Goal: Task Accomplishment & Management: Complete application form

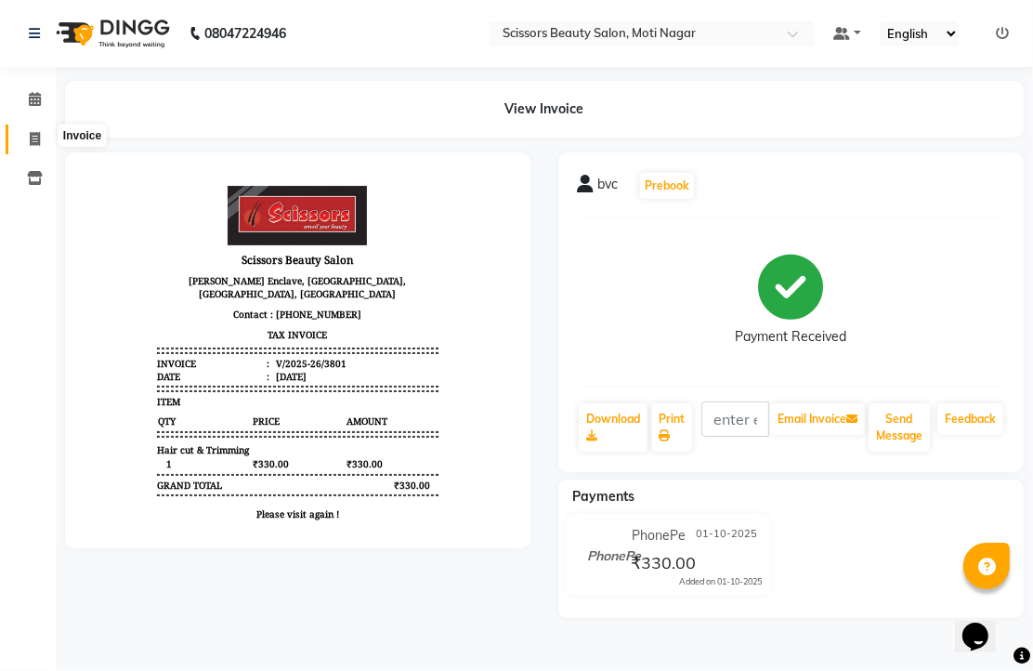
click at [31, 138] on icon at bounding box center [35, 139] width 10 height 14
select select "service"
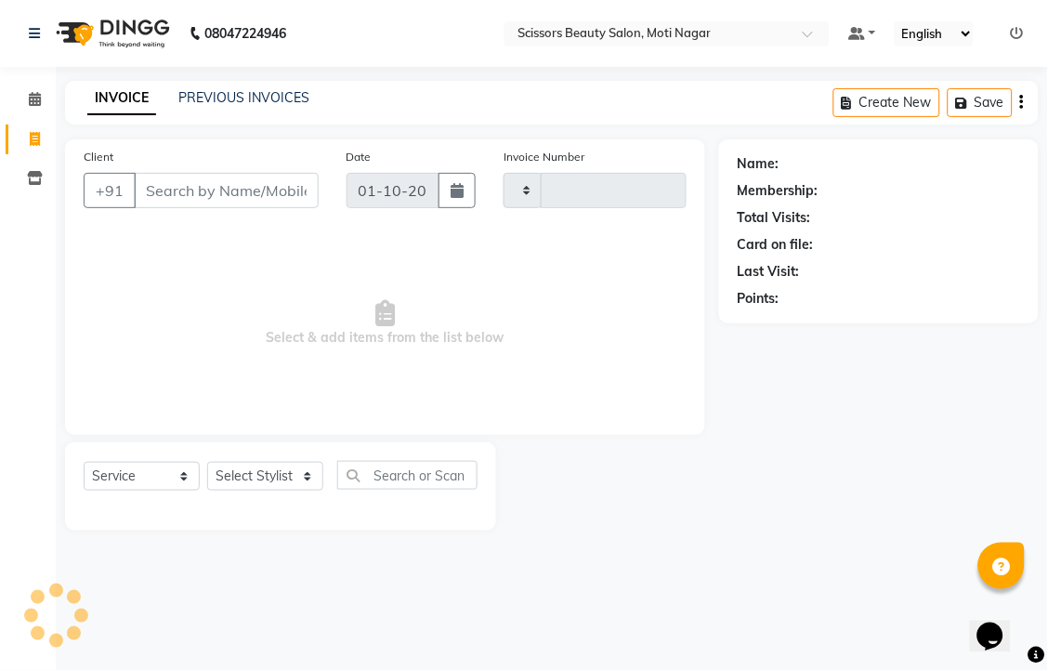
type input "3802"
select select "7057"
click at [178, 208] on input "Client" at bounding box center [226, 190] width 185 height 35
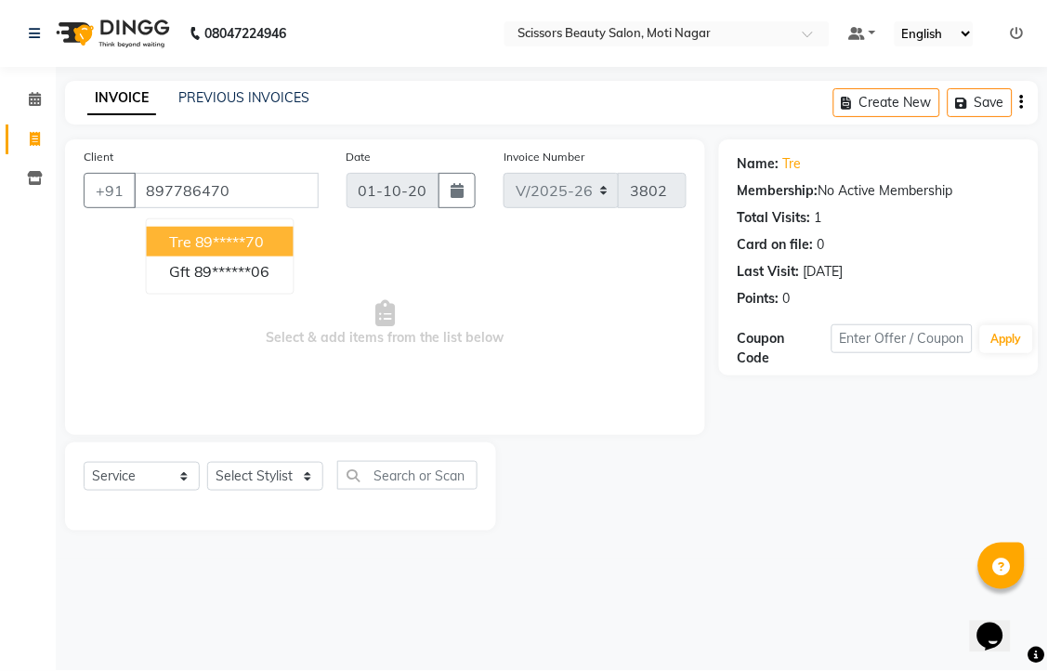
click at [265, 251] on ngb-highlight "89*****70" at bounding box center [230, 241] width 70 height 19
type input "89*****70"
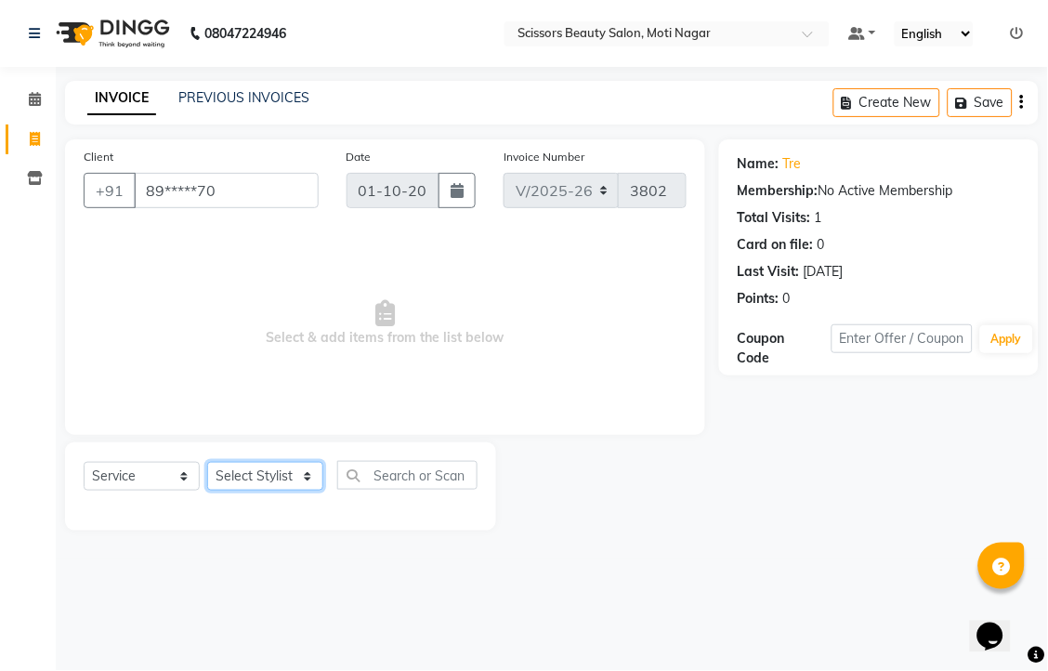
click at [294, 491] on select "Select Stylist Arman [PERSON_NAME] [PERSON_NAME] [PERSON_NAME] Sir Staff" at bounding box center [265, 476] width 116 height 29
select select "81450"
click at [214, 491] on select "Select Stylist Arman [PERSON_NAME] [PERSON_NAME] [PERSON_NAME] Sir Staff" at bounding box center [265, 476] width 116 height 29
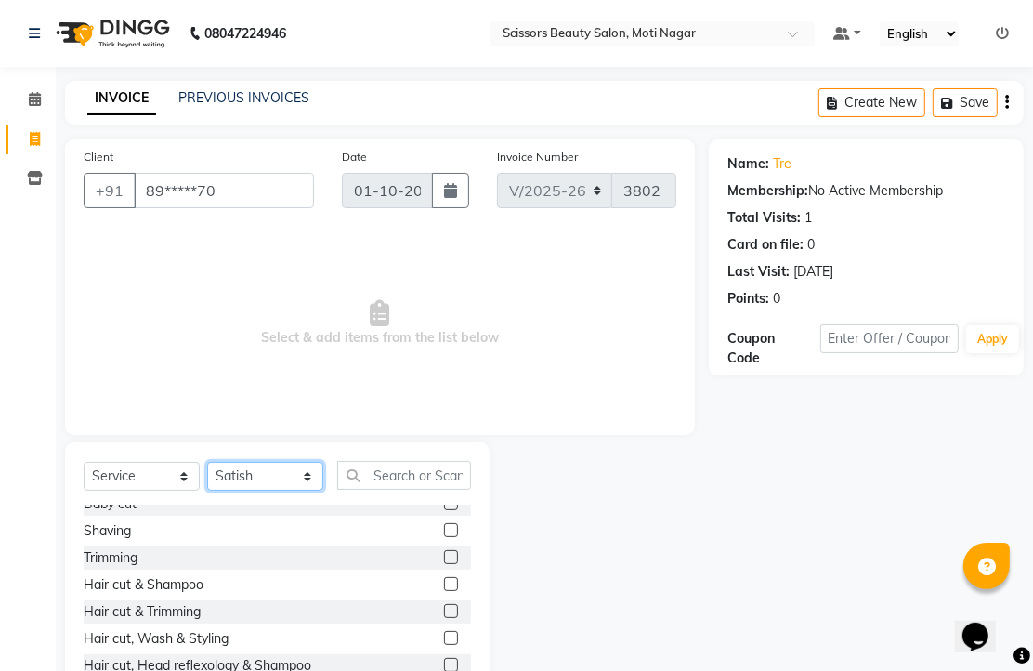
scroll to position [103, 0]
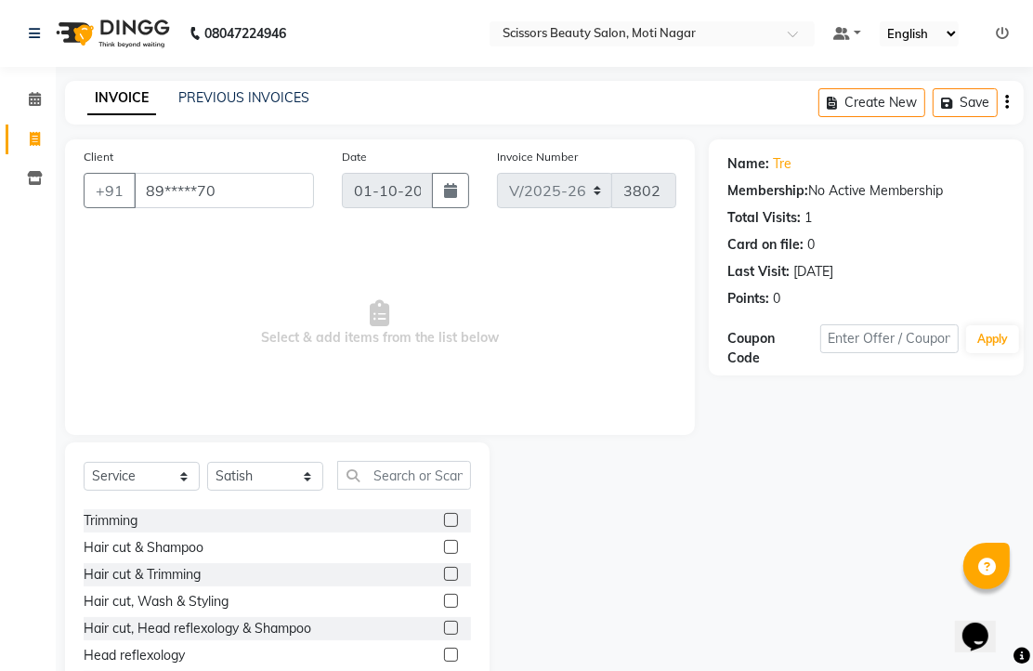
click at [444, 581] on label at bounding box center [451, 574] width 14 height 14
click at [444, 581] on input "checkbox" at bounding box center [450, 575] width 12 height 12
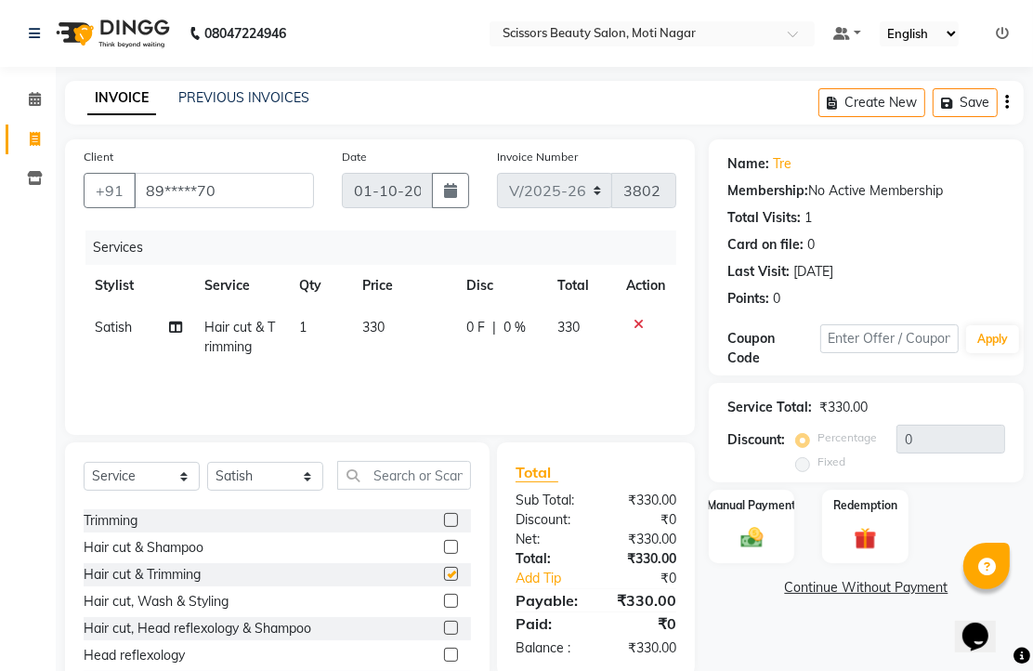
checkbox input "false"
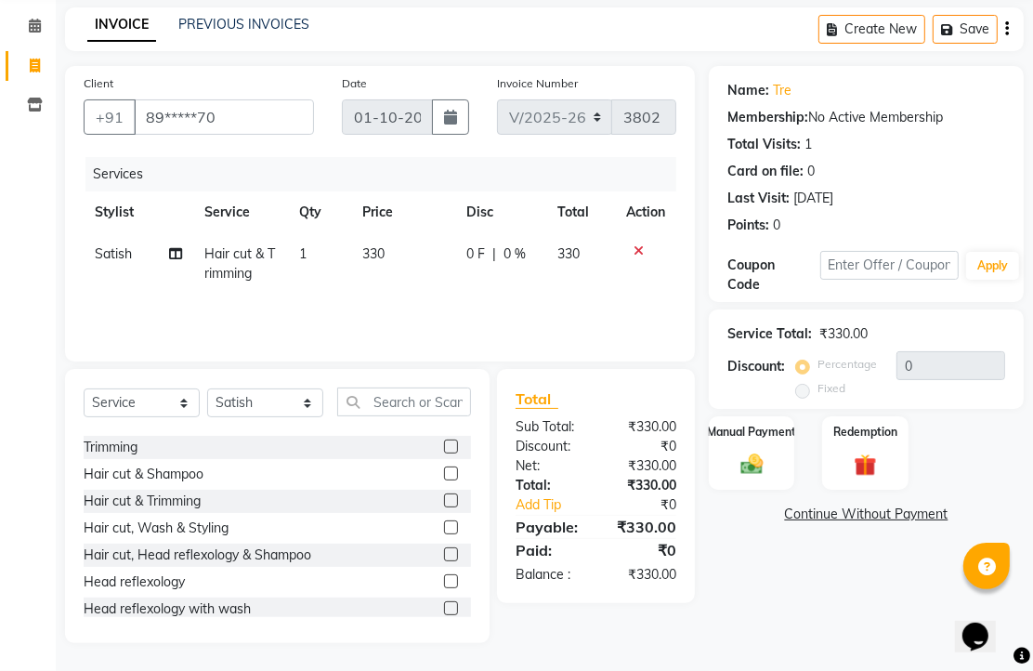
scroll to position [146, 0]
click at [751, 457] on img at bounding box center [752, 464] width 38 height 27
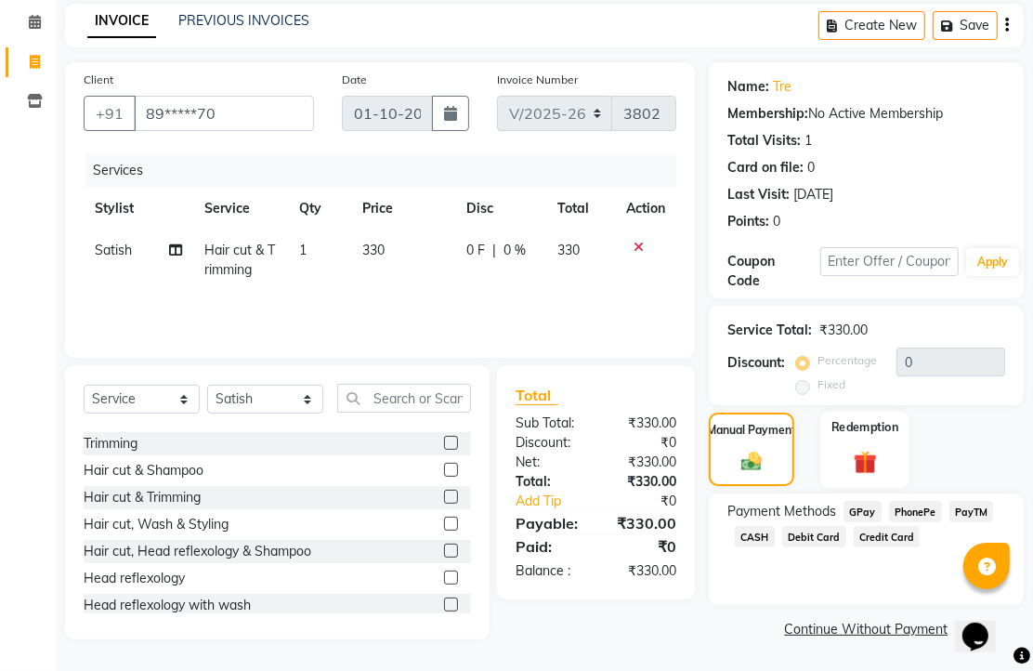
scroll to position [151, 0]
click at [921, 506] on span "PhonePe" at bounding box center [915, 511] width 53 height 21
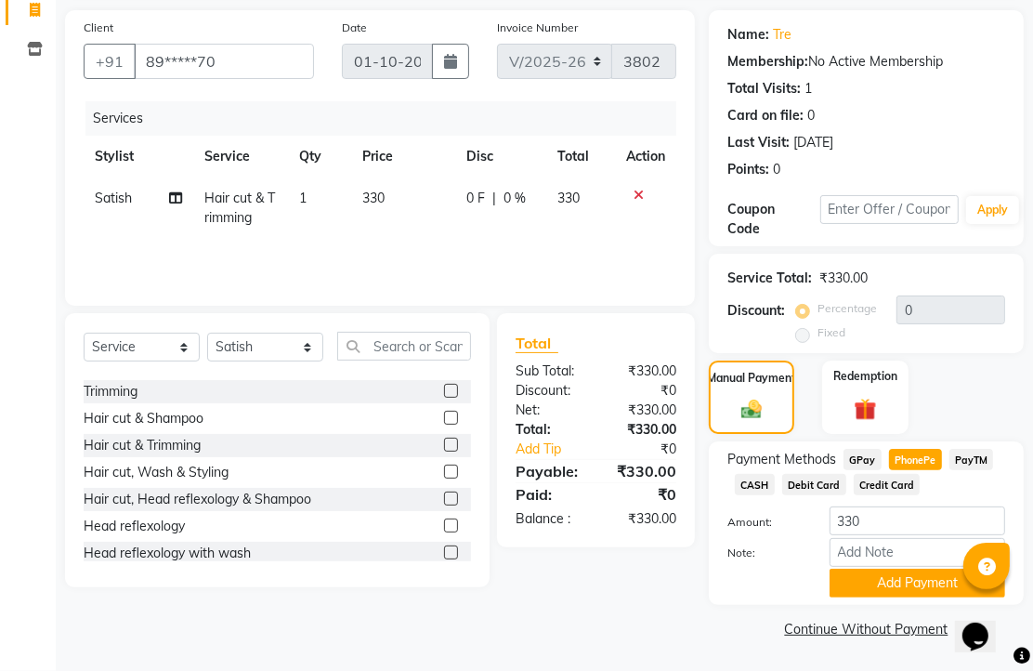
scroll to position [230, 0]
click at [913, 569] on button "Add Payment" at bounding box center [918, 583] width 176 height 29
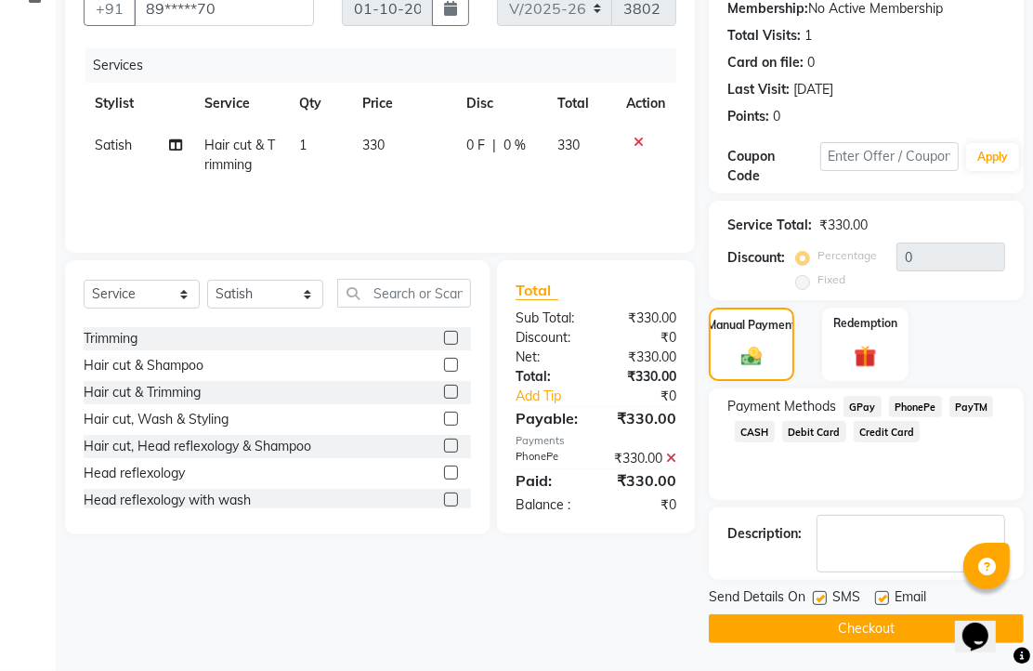
scroll to position [283, 0]
drag, startPoint x: 888, startPoint y: 585, endPoint x: 885, endPoint y: 625, distance: 40.1
click at [888, 592] on label at bounding box center [882, 598] width 14 height 14
click at [888, 593] on input "checkbox" at bounding box center [881, 599] width 12 height 12
checkbox input "false"
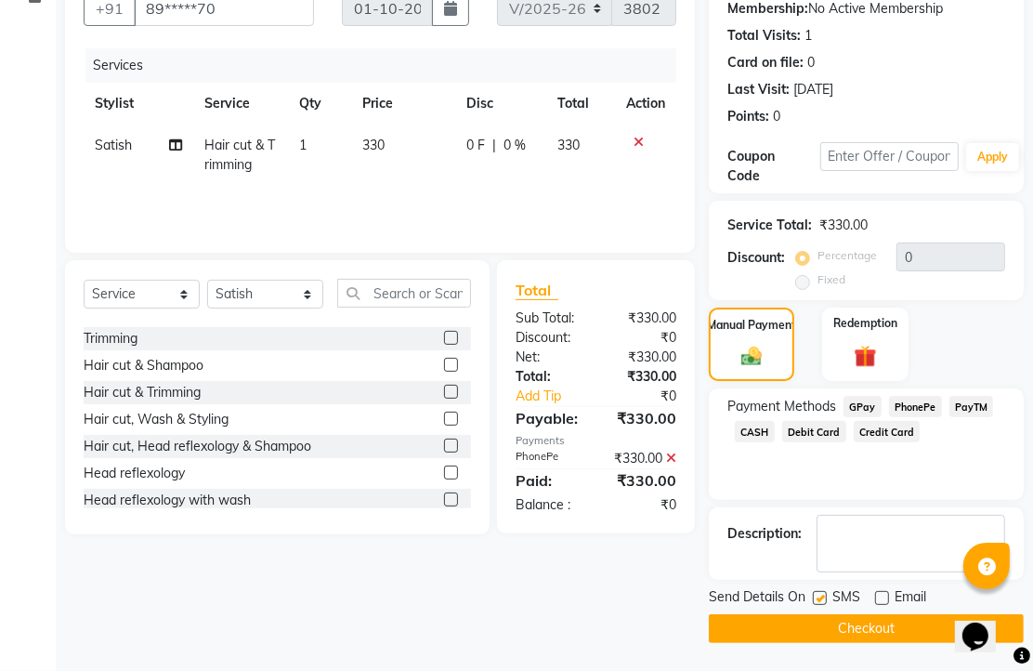
click at [884, 621] on button "Checkout" at bounding box center [866, 628] width 315 height 29
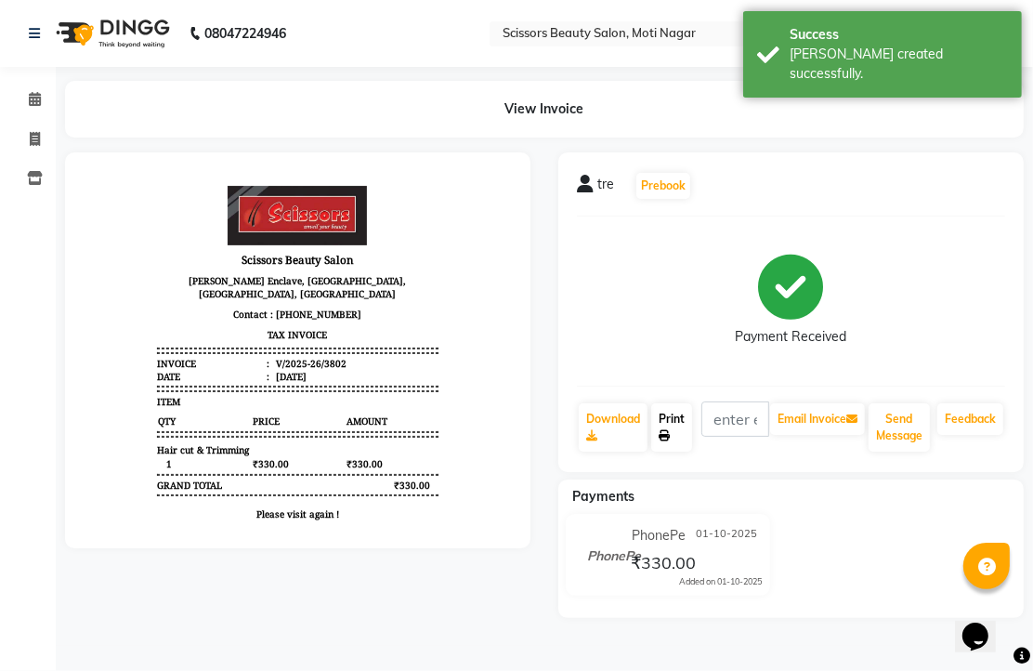
click at [683, 452] on link "Print" at bounding box center [671, 427] width 41 height 48
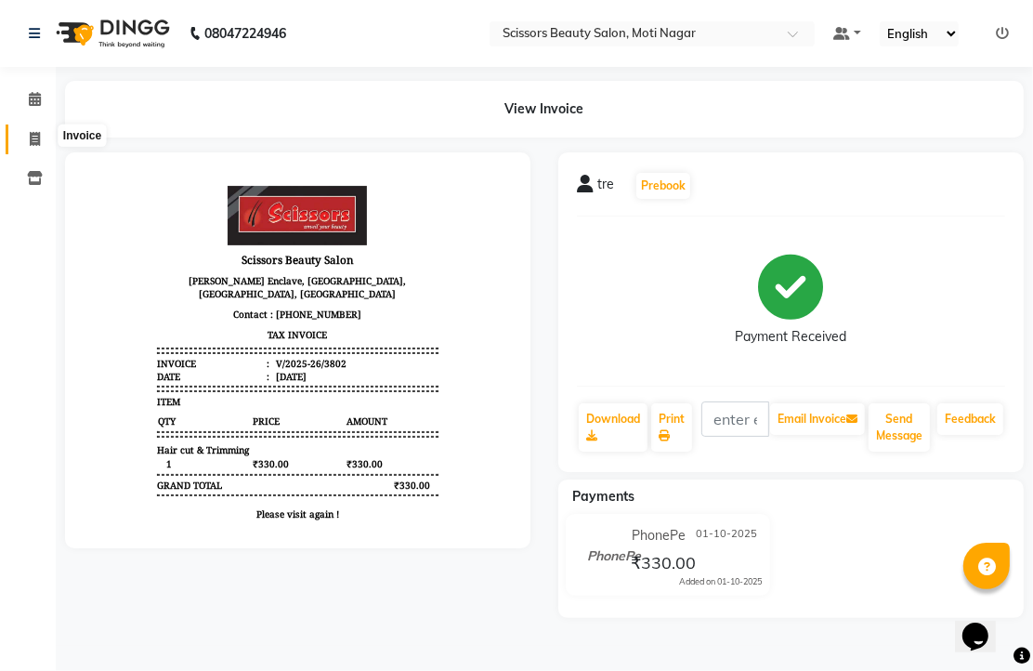
click at [31, 139] on icon at bounding box center [35, 139] width 10 height 14
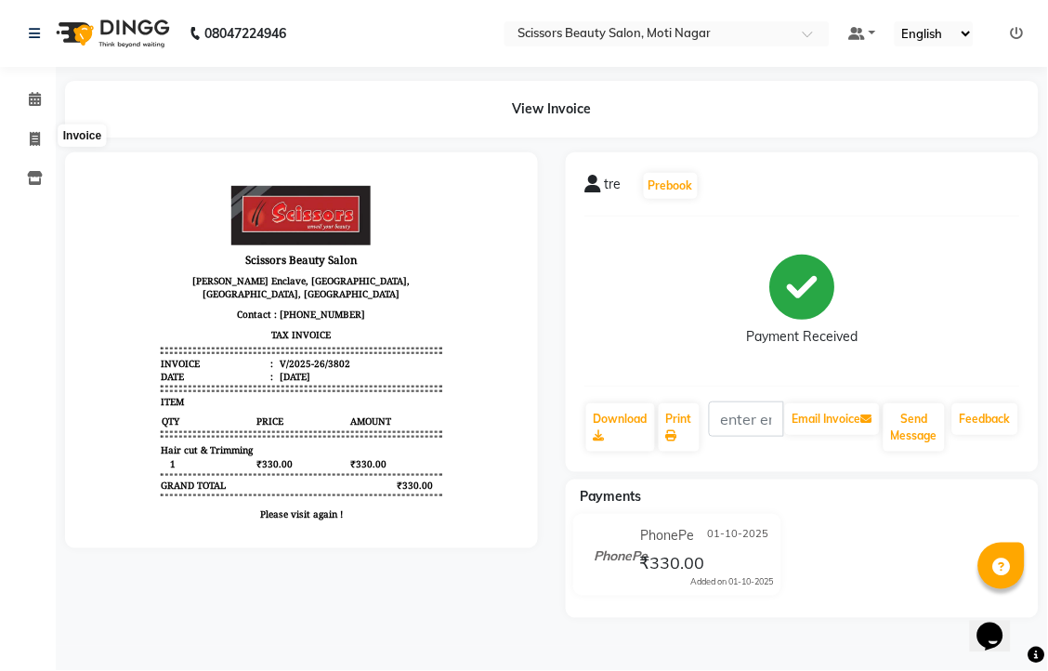
select select "service"
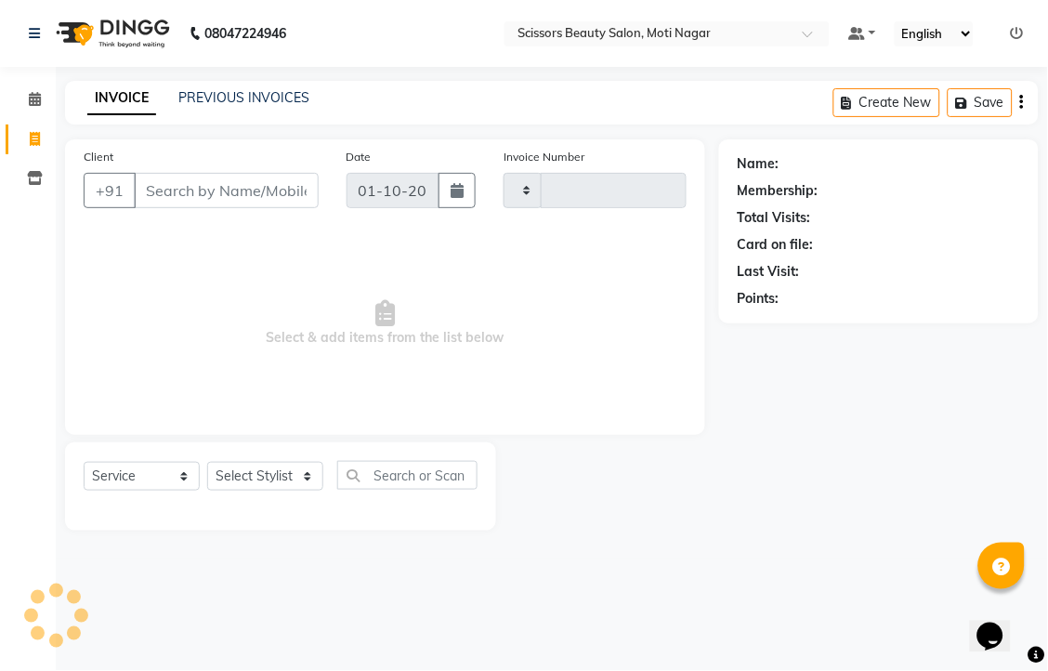
type input "3803"
select select "7057"
click at [212, 208] on input "Client" at bounding box center [226, 190] width 185 height 35
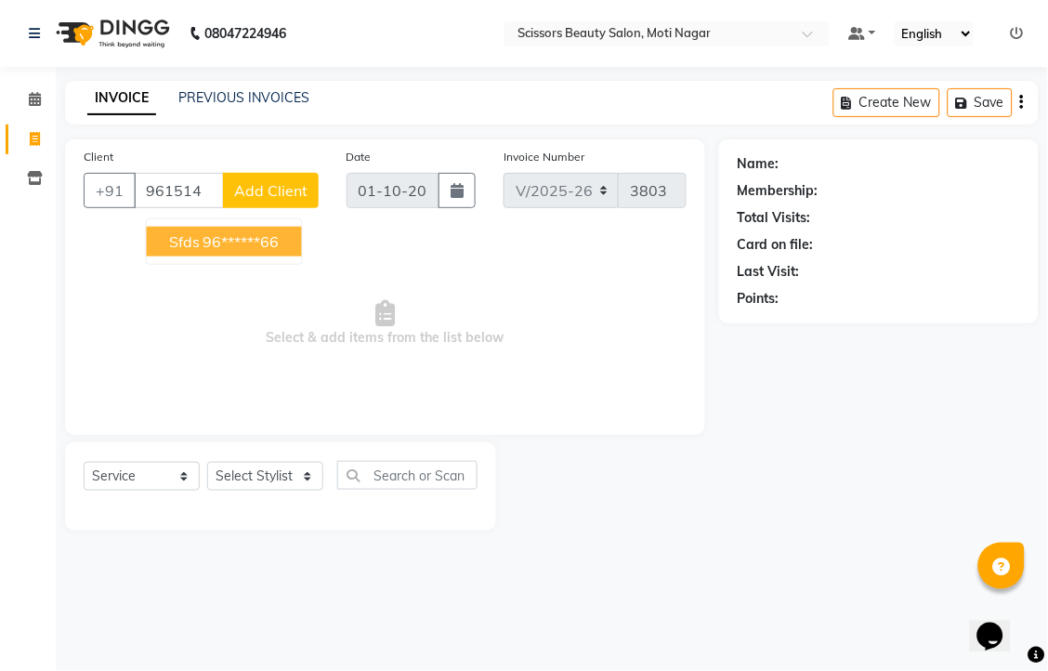
click at [280, 251] on ngb-highlight "96******66" at bounding box center [242, 241] width 76 height 19
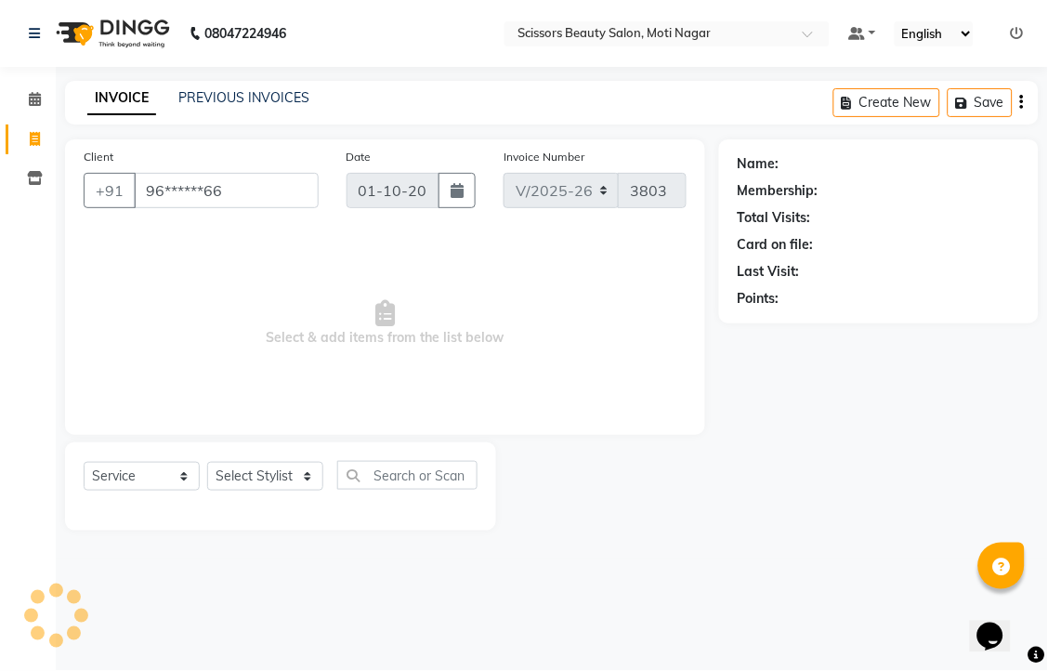
type input "96******66"
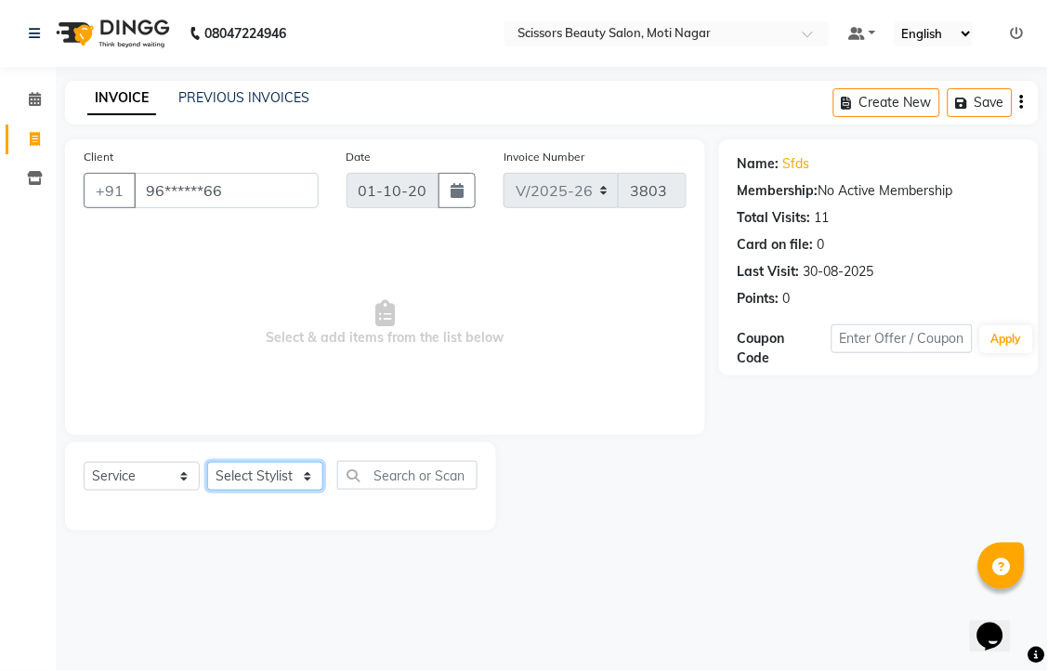
click at [248, 491] on select "Select Stylist Arman [PERSON_NAME] [PERSON_NAME] [PERSON_NAME] Sir Staff" at bounding box center [265, 476] width 116 height 29
select select "58456"
click at [214, 491] on select "Select Stylist Arman [PERSON_NAME] [PERSON_NAME] [PERSON_NAME] Sir Staff" at bounding box center [265, 476] width 116 height 29
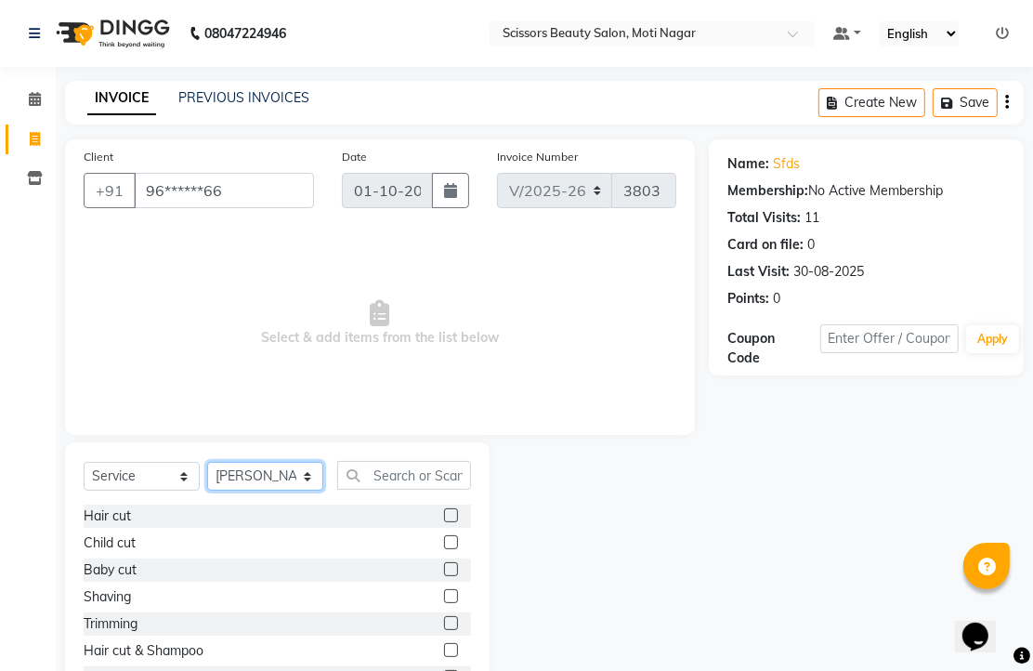
scroll to position [103, 0]
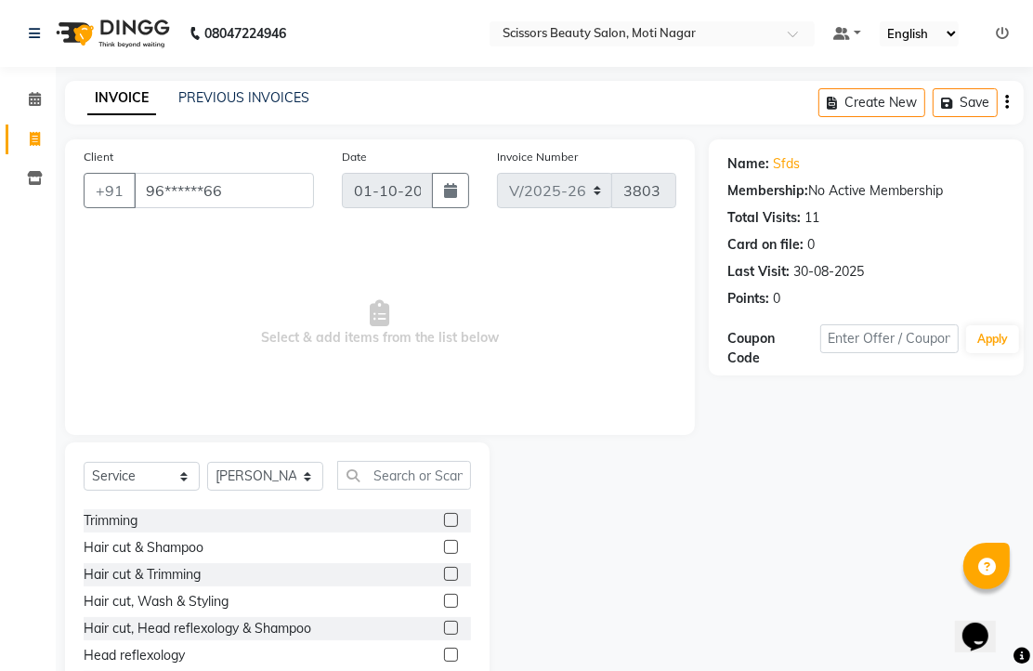
click at [444, 581] on label at bounding box center [451, 574] width 14 height 14
click at [444, 581] on input "checkbox" at bounding box center [450, 575] width 12 height 12
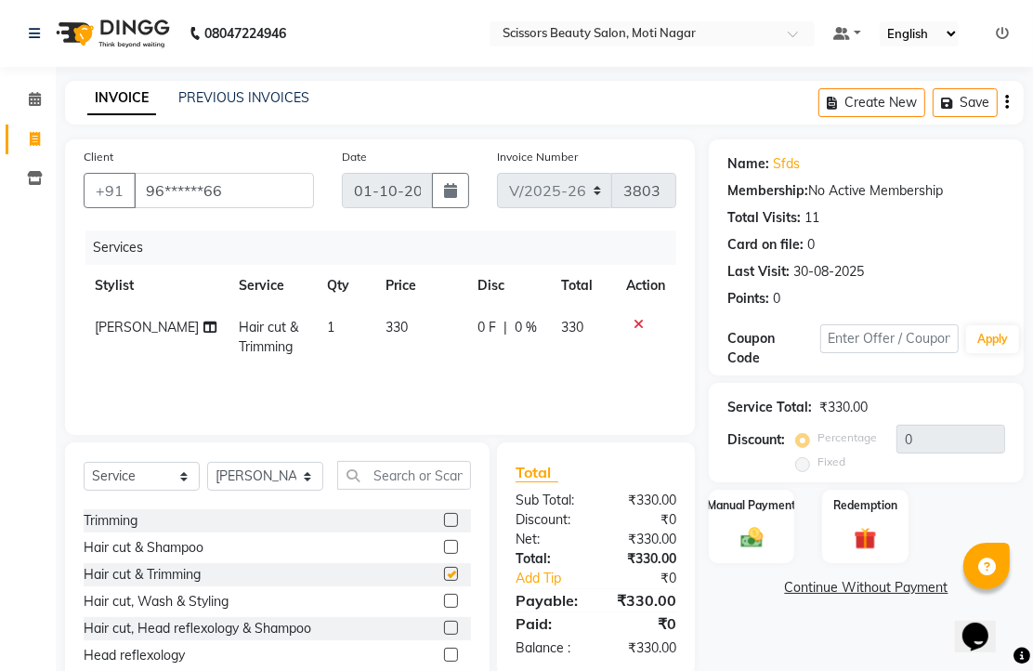
checkbox input "false"
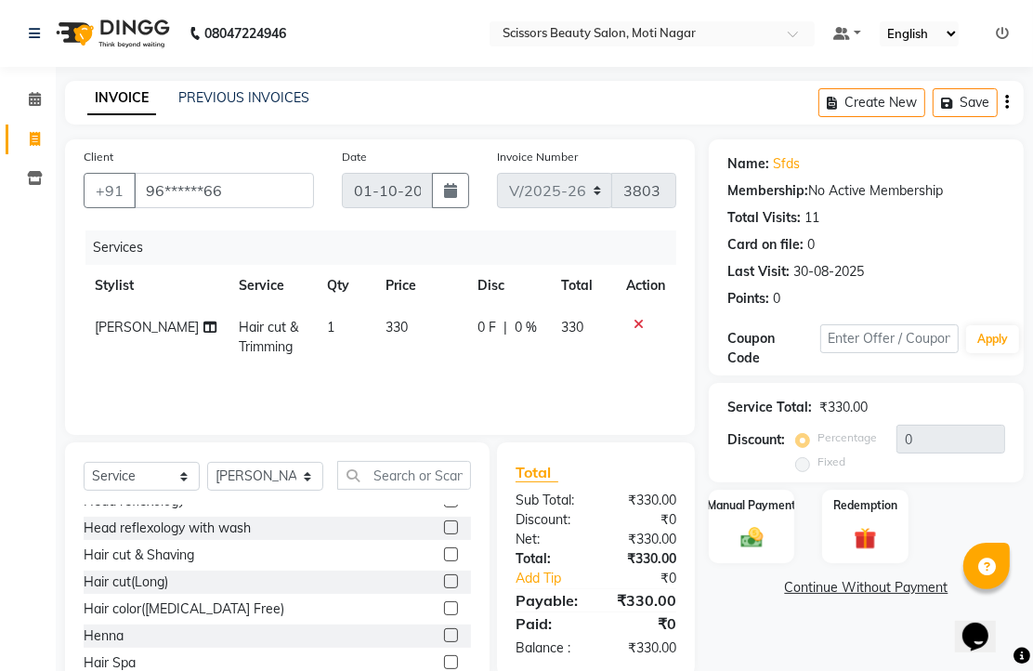
scroll to position [309, 0]
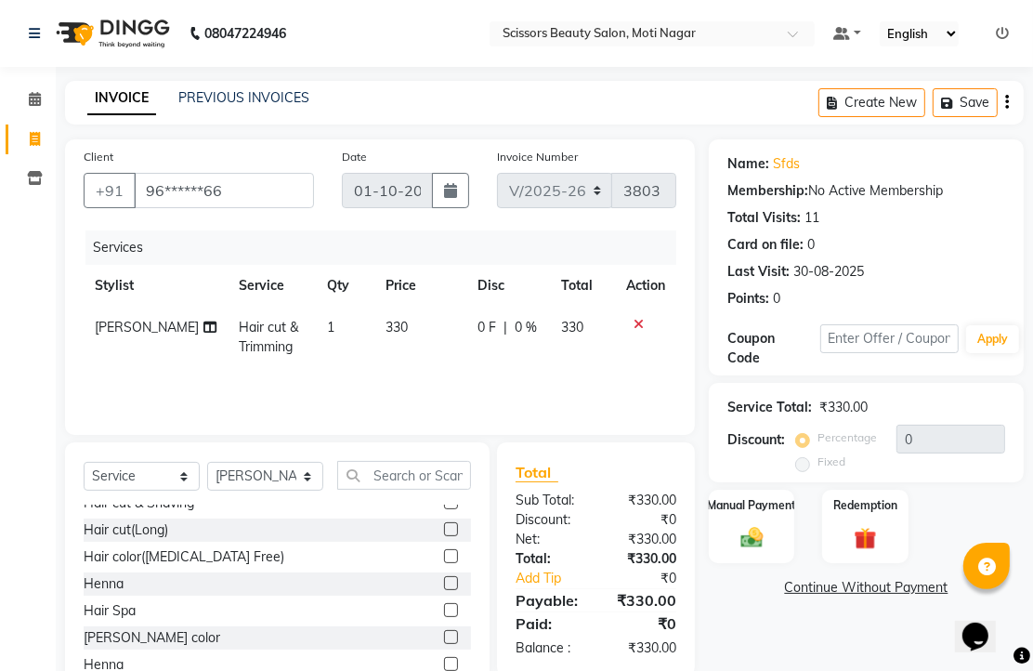
click at [444, 563] on label at bounding box center [451, 556] width 14 height 14
click at [444, 563] on input "checkbox" at bounding box center [450, 557] width 12 height 12
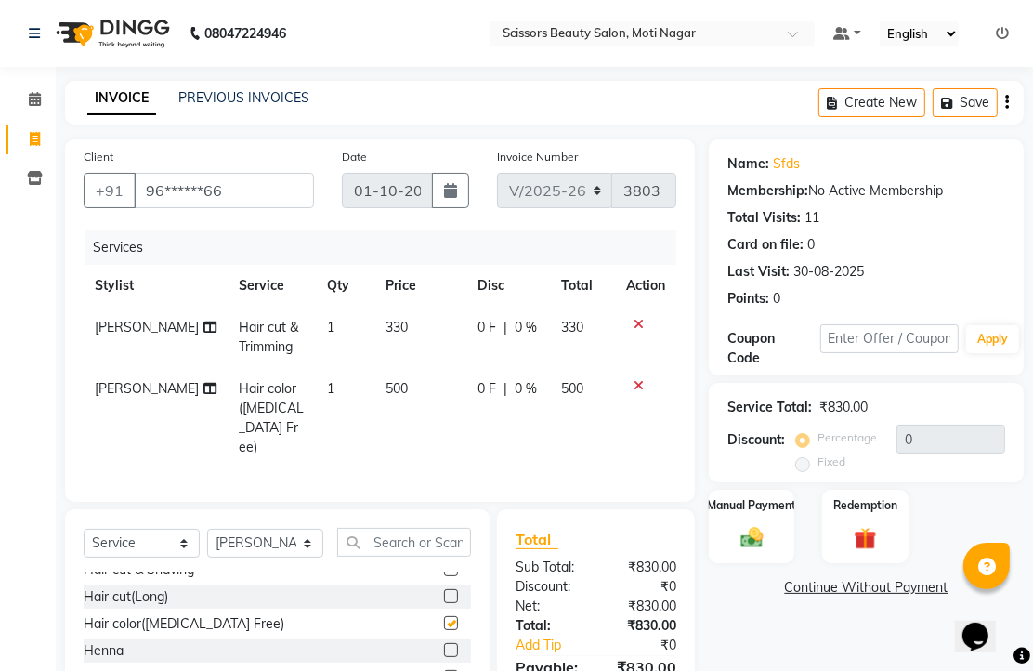
checkbox input "false"
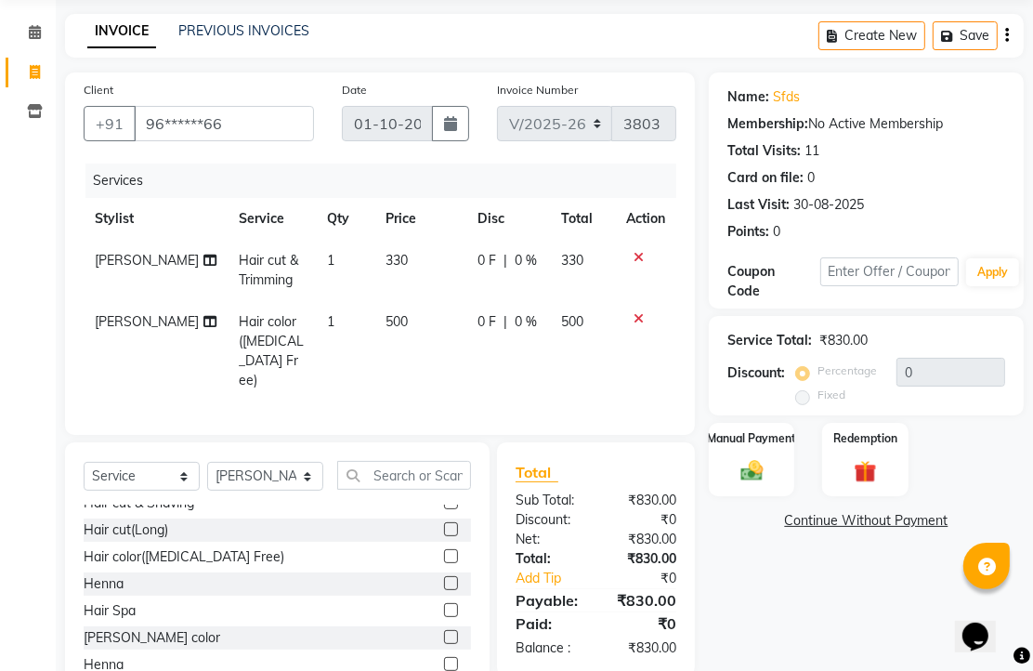
scroll to position [103, 0]
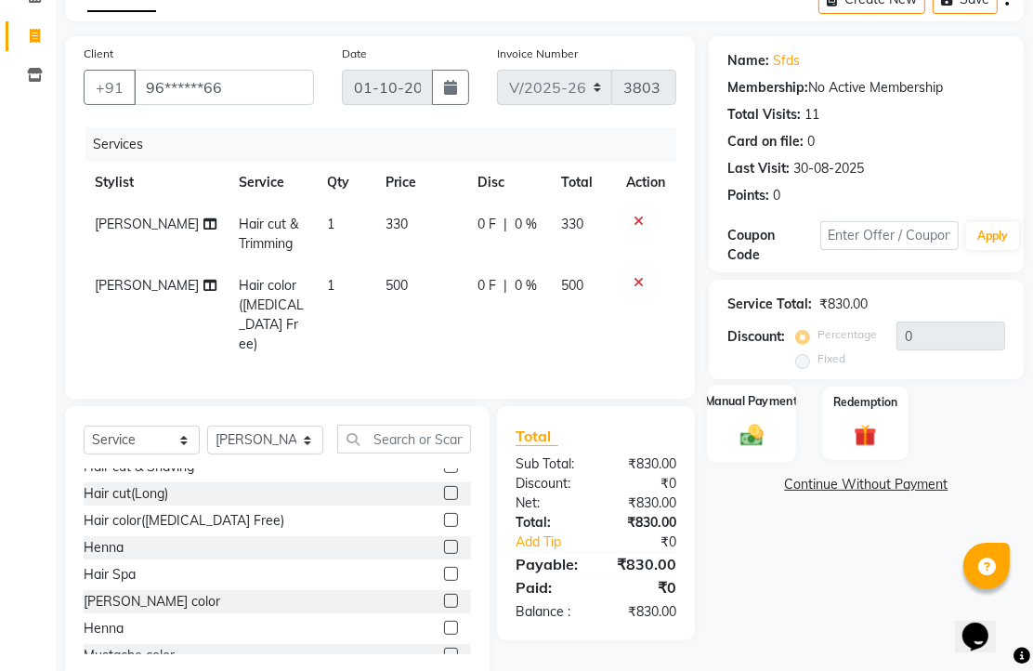
click at [743, 448] on img at bounding box center [752, 434] width 38 height 27
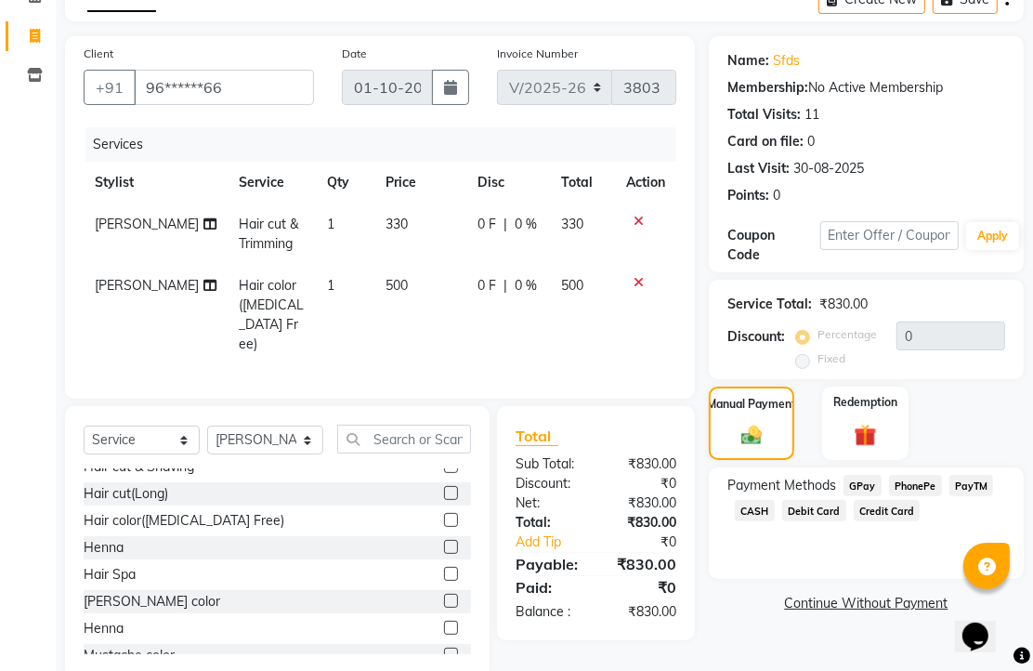
click at [775, 521] on span "CASH" at bounding box center [755, 510] width 40 height 21
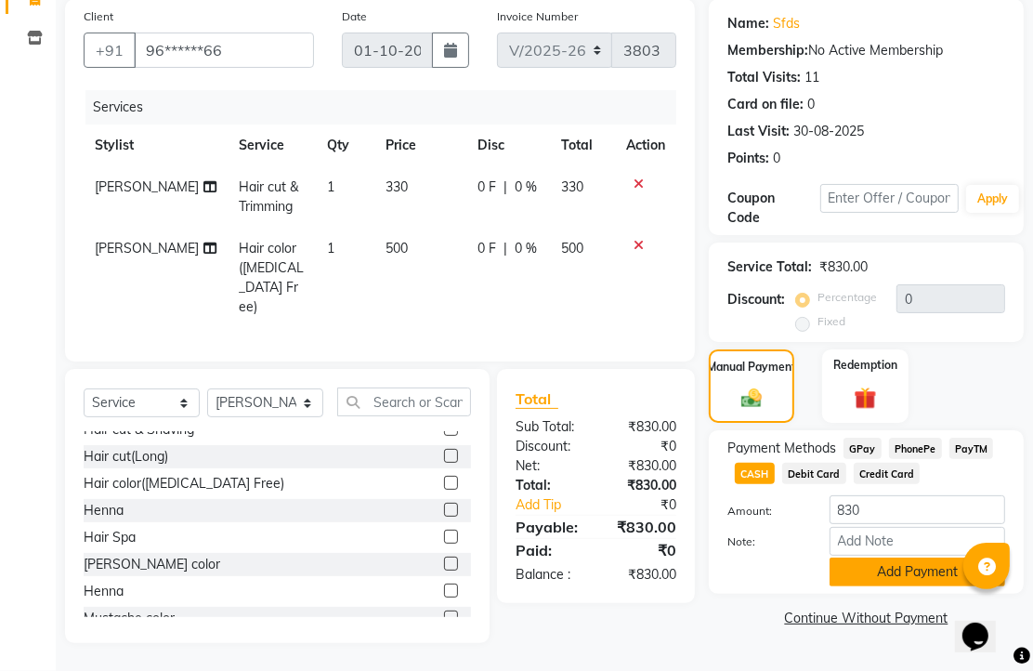
scroll to position [233, 0]
click at [874, 568] on button "Add Payment" at bounding box center [918, 572] width 176 height 29
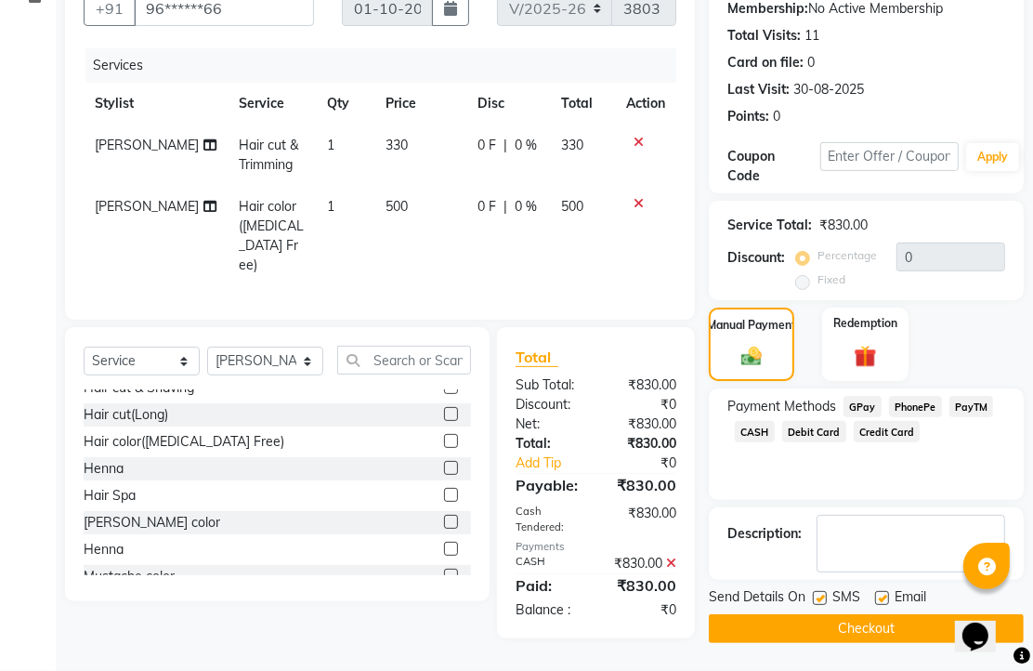
scroll to position [333, 0]
drag, startPoint x: 890, startPoint y: 541, endPoint x: 862, endPoint y: 586, distance: 53.9
click at [888, 591] on div at bounding box center [881, 601] width 12 height 20
click at [862, 614] on button "Checkout" at bounding box center [866, 628] width 315 height 29
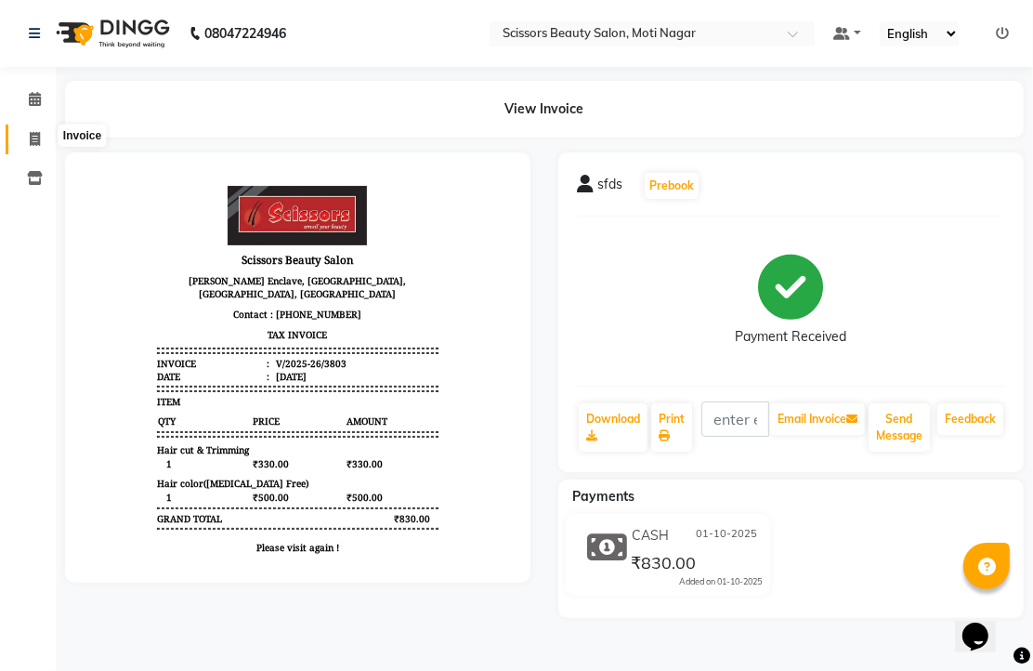
click at [30, 137] on icon at bounding box center [35, 139] width 10 height 14
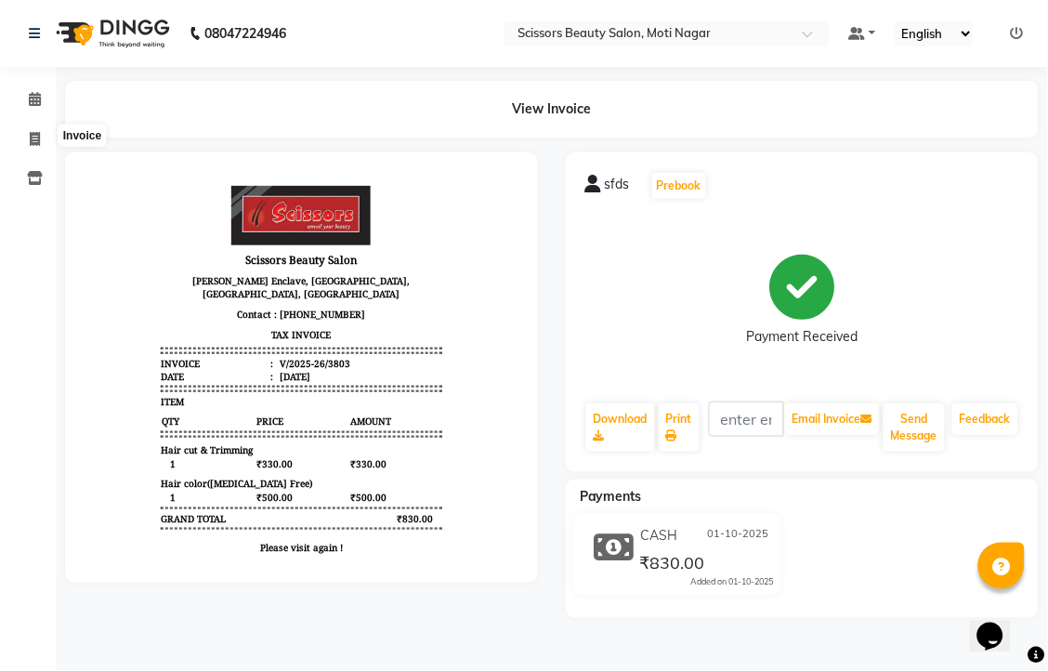
select select "service"
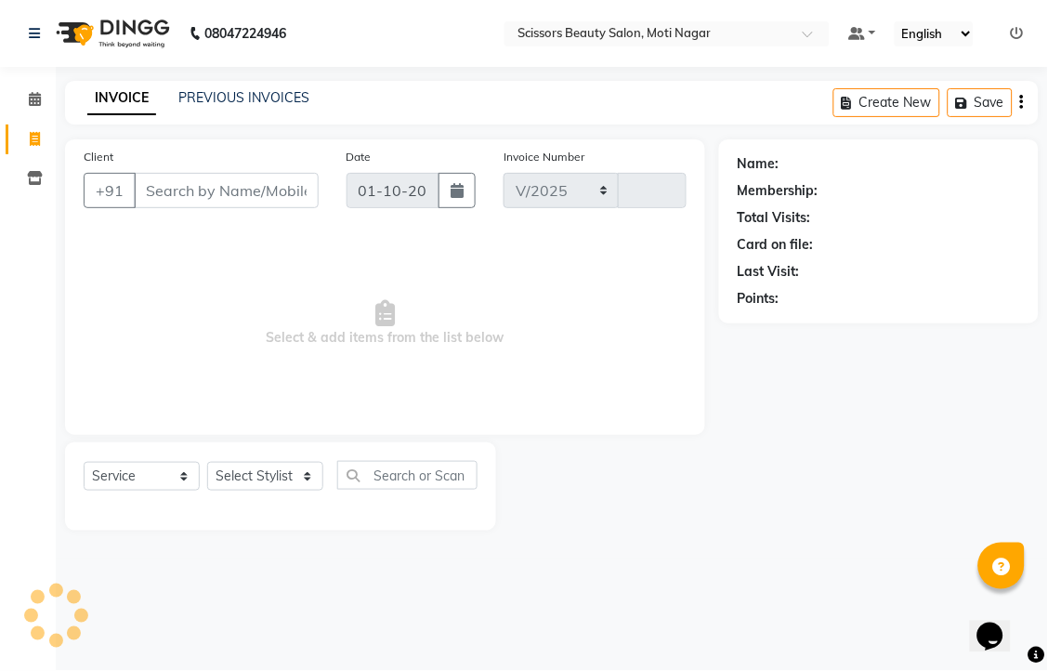
select select "7057"
type input "3804"
click at [202, 208] on input "Client" at bounding box center [226, 190] width 185 height 35
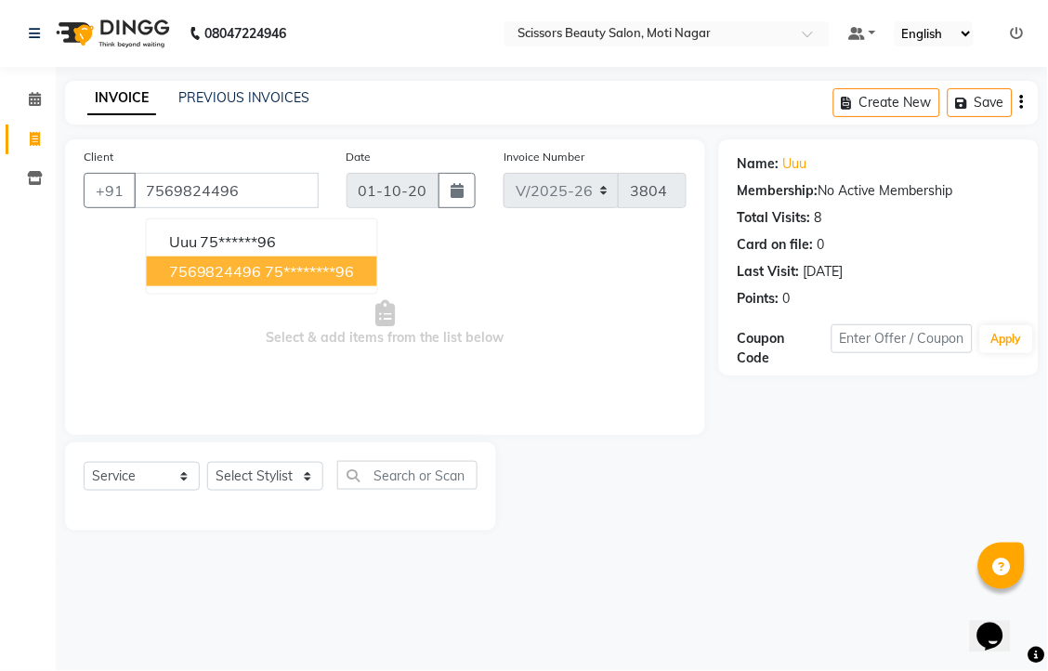
click at [333, 281] on ngb-highlight "75********96" at bounding box center [310, 271] width 89 height 19
type input "75********96"
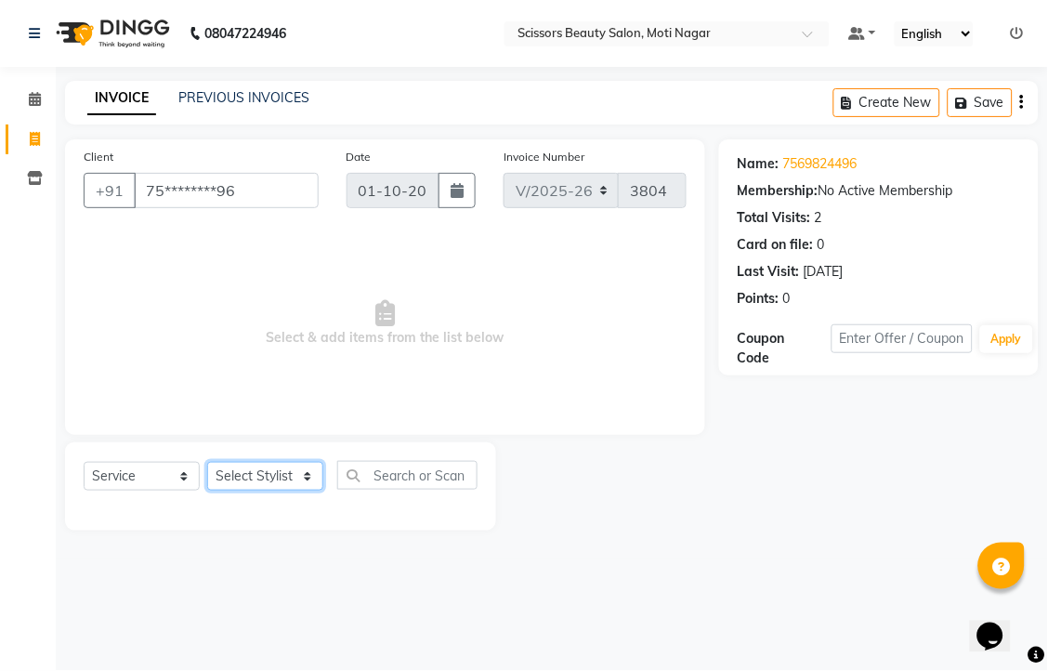
click at [279, 491] on select "Select Stylist Arman [PERSON_NAME] [PERSON_NAME] [PERSON_NAME] Sir Staff" at bounding box center [265, 476] width 116 height 29
select select "89632"
click at [214, 491] on select "Select Stylist Arman [PERSON_NAME] [PERSON_NAME] [PERSON_NAME] Sir Staff" at bounding box center [265, 476] width 116 height 29
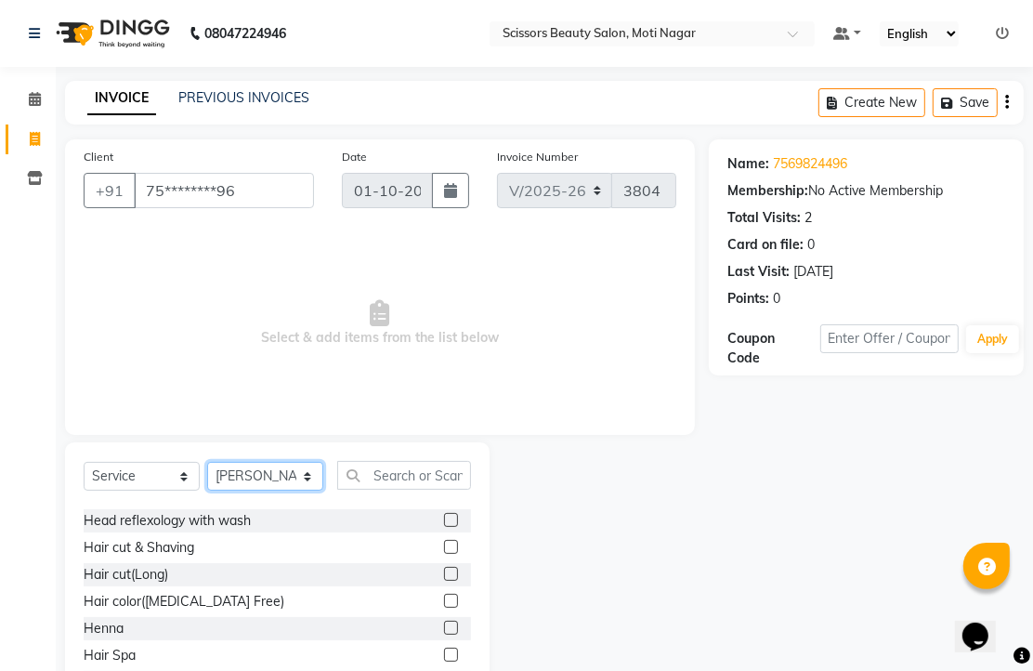
scroll to position [309, 0]
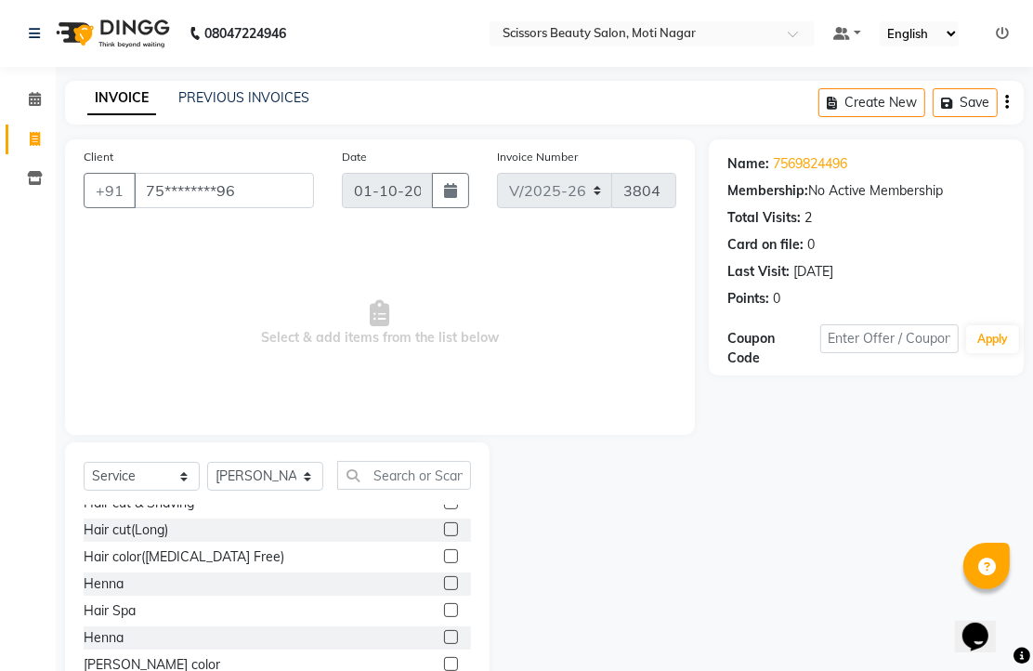
click at [444, 563] on label at bounding box center [451, 556] width 14 height 14
click at [444, 563] on input "checkbox" at bounding box center [450, 557] width 12 height 12
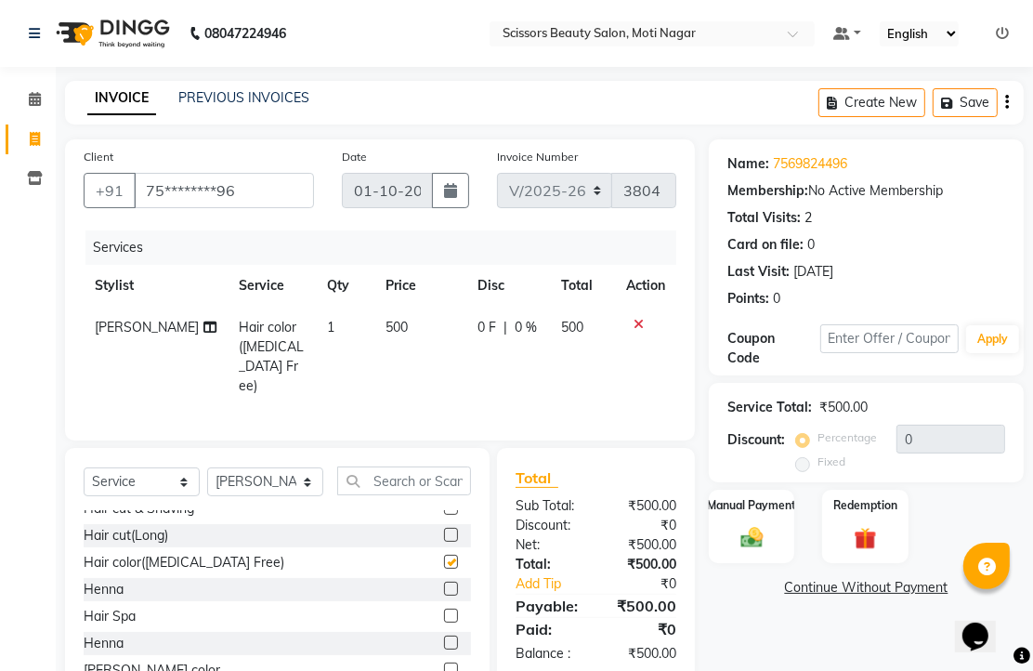
checkbox input "false"
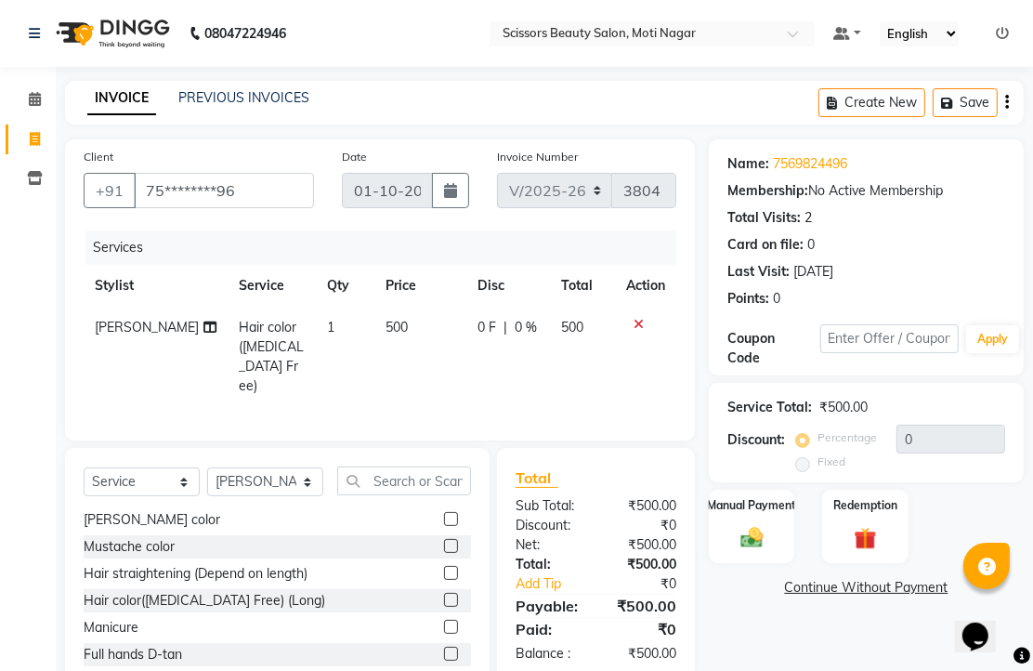
scroll to position [413, 0]
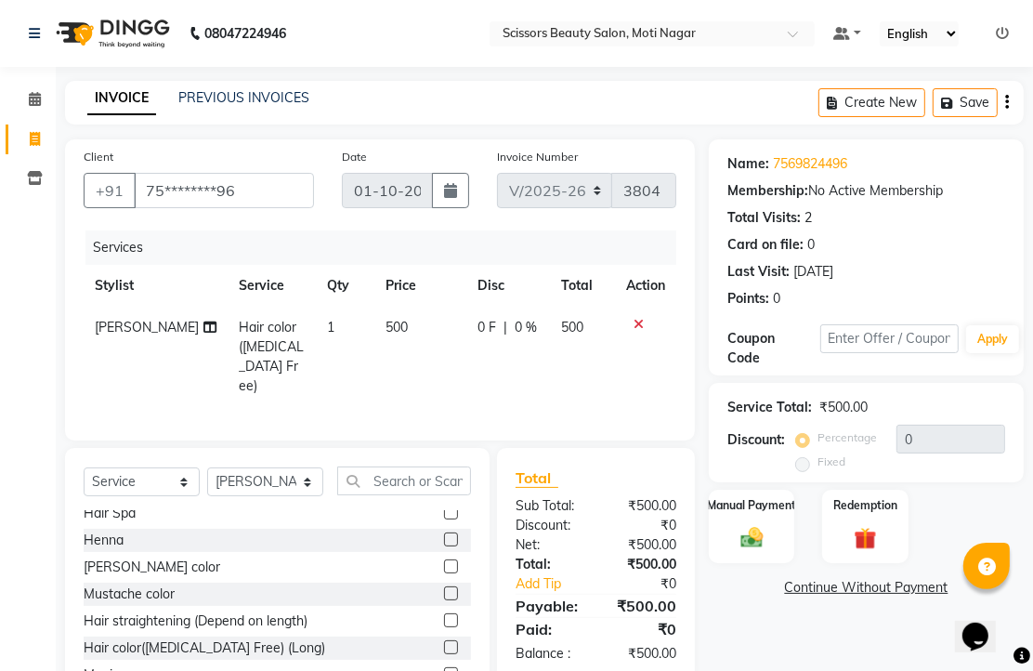
click at [444, 573] on label at bounding box center [451, 566] width 14 height 14
click at [444, 573] on input "checkbox" at bounding box center [450, 567] width 12 height 12
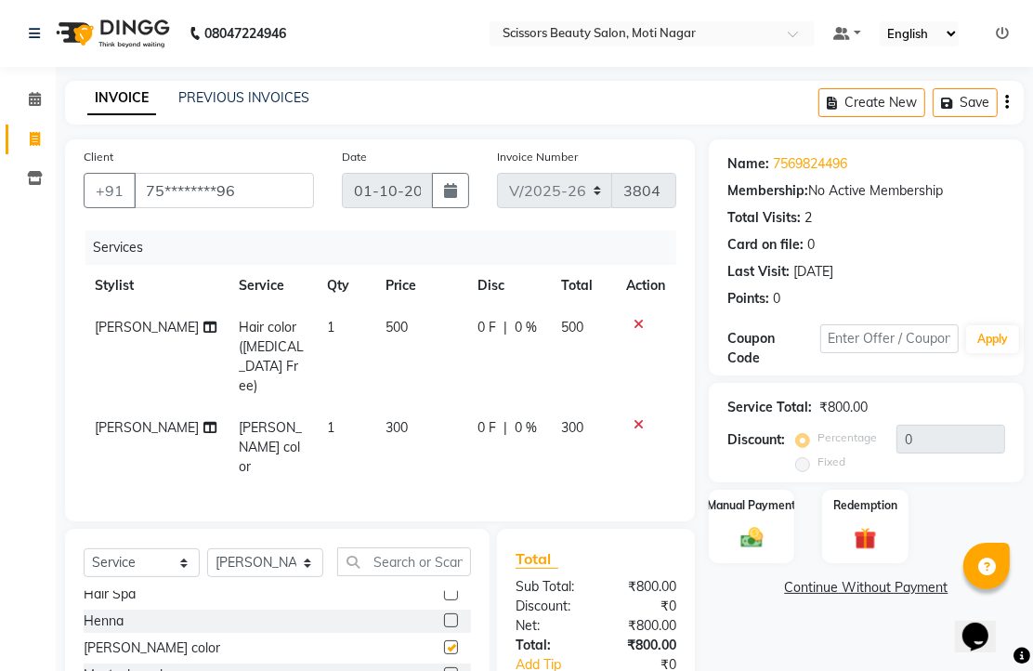
checkbox input "false"
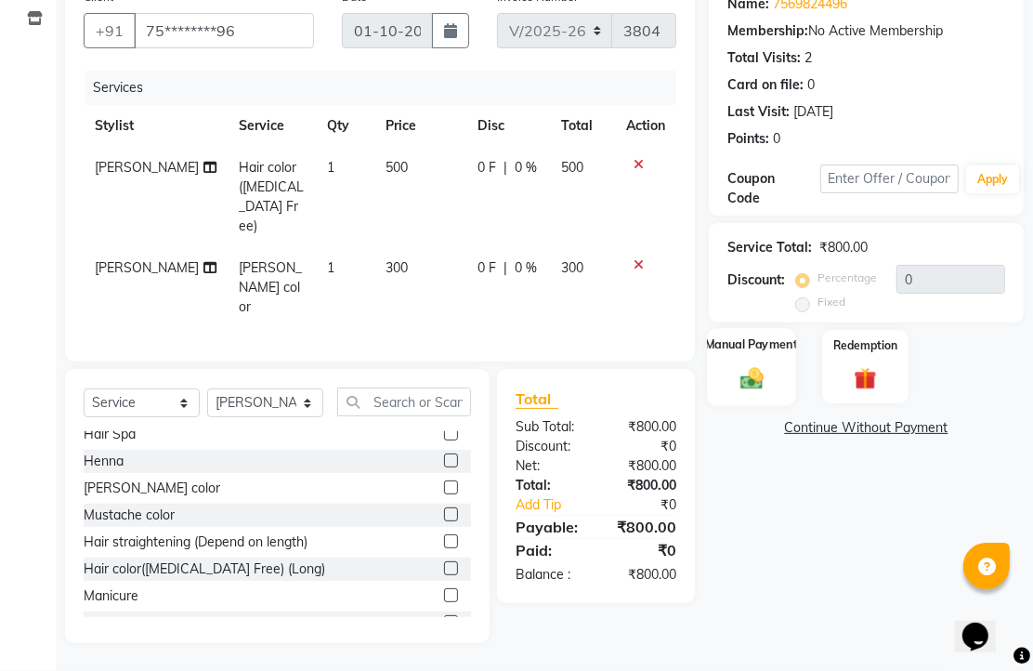
click at [755, 377] on img at bounding box center [752, 377] width 38 height 27
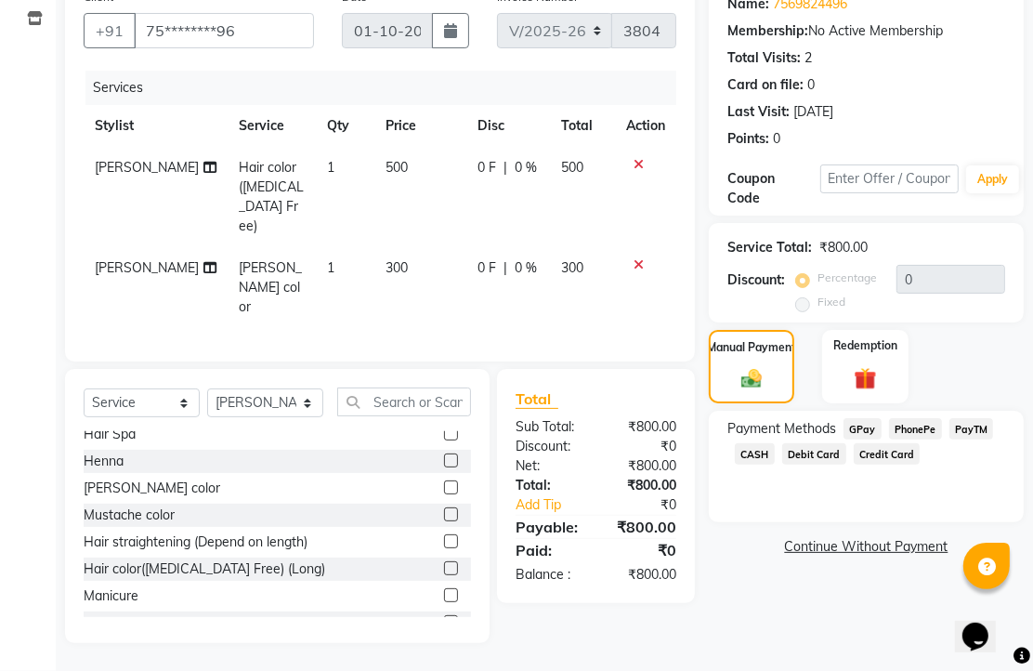
click at [775, 458] on span "CASH" at bounding box center [755, 453] width 40 height 21
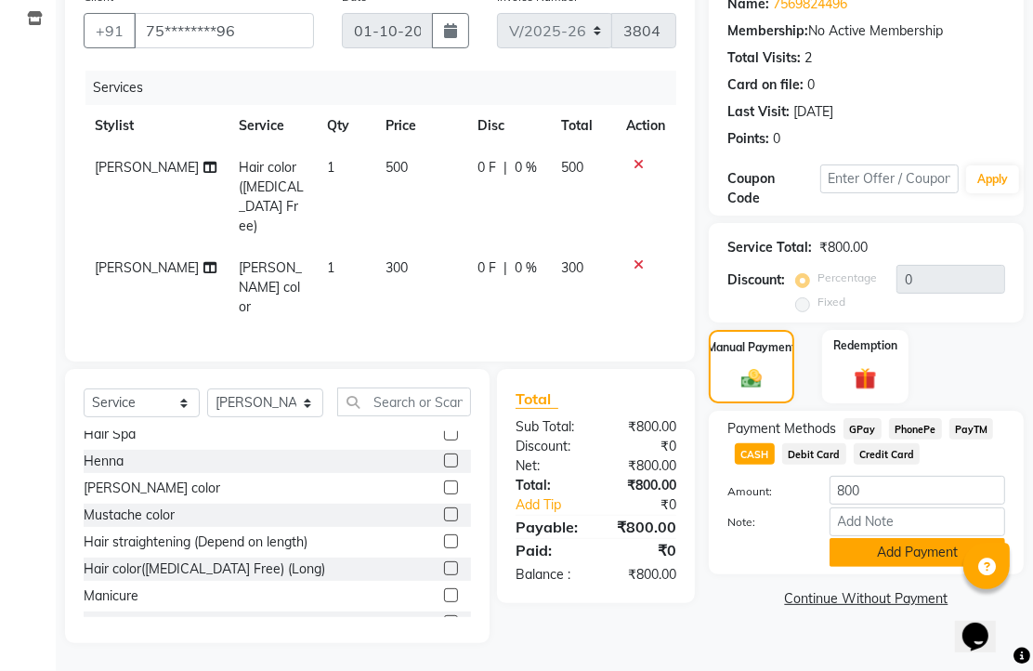
click at [868, 556] on button "Add Payment" at bounding box center [918, 552] width 176 height 29
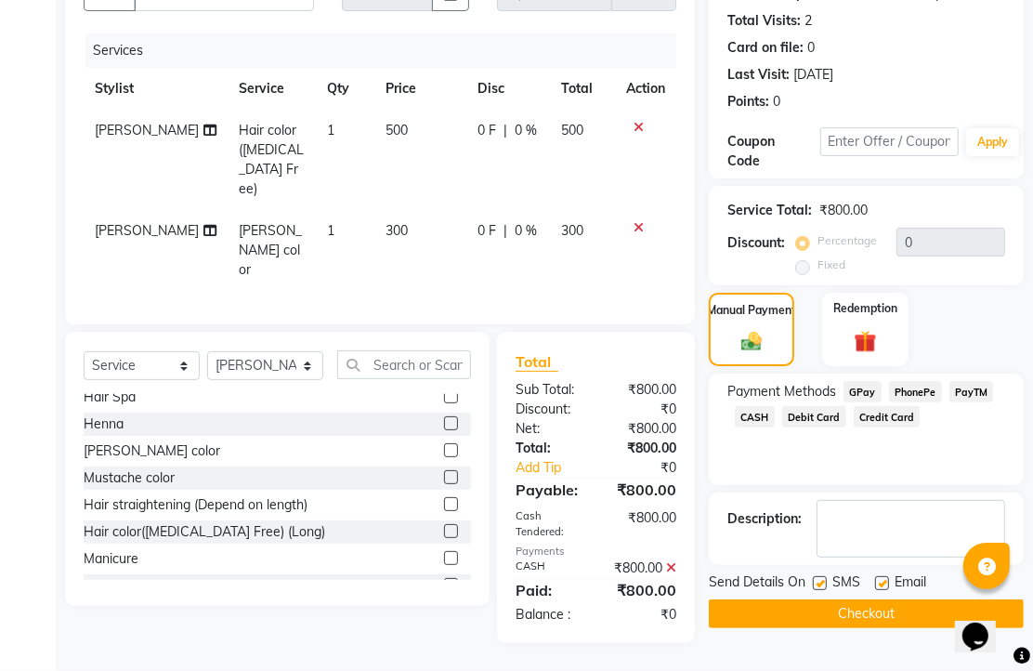
scroll to position [333, 0]
click at [887, 576] on label at bounding box center [882, 583] width 14 height 14
click at [887, 578] on input "checkbox" at bounding box center [881, 584] width 12 height 12
checkbox input "false"
click at [883, 599] on button "Checkout" at bounding box center [866, 613] width 315 height 29
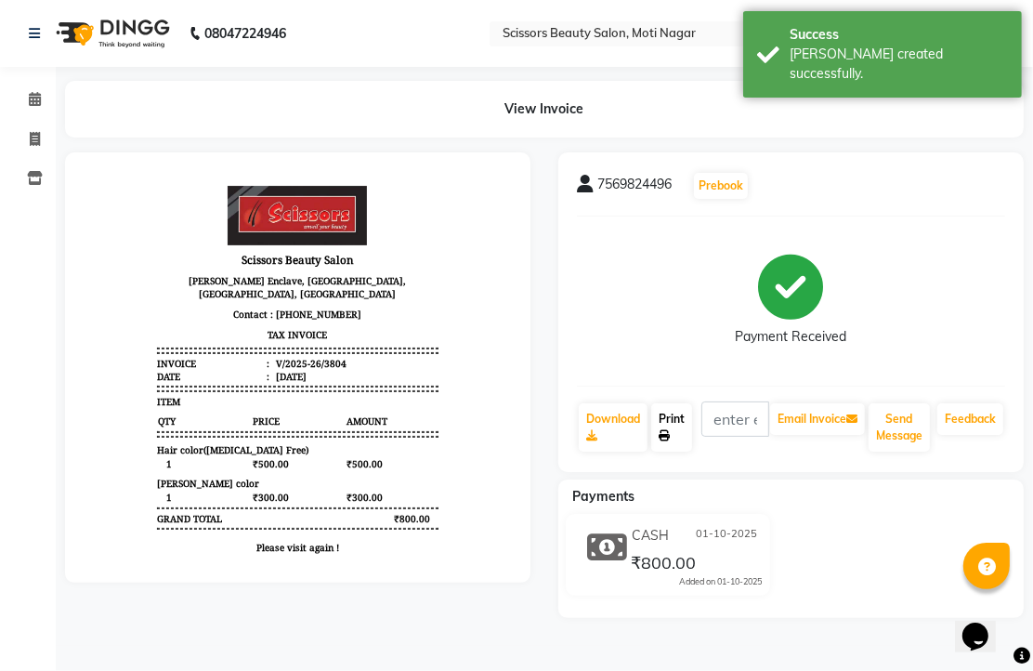
click at [664, 452] on link "Print" at bounding box center [671, 427] width 41 height 48
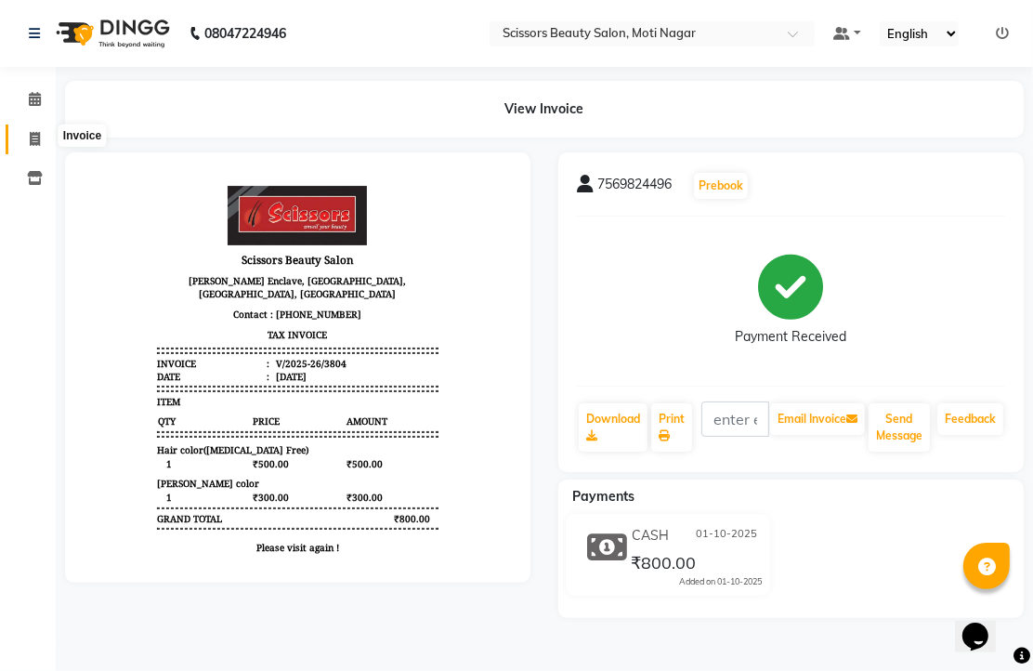
click at [30, 135] on icon at bounding box center [35, 139] width 10 height 14
select select "service"
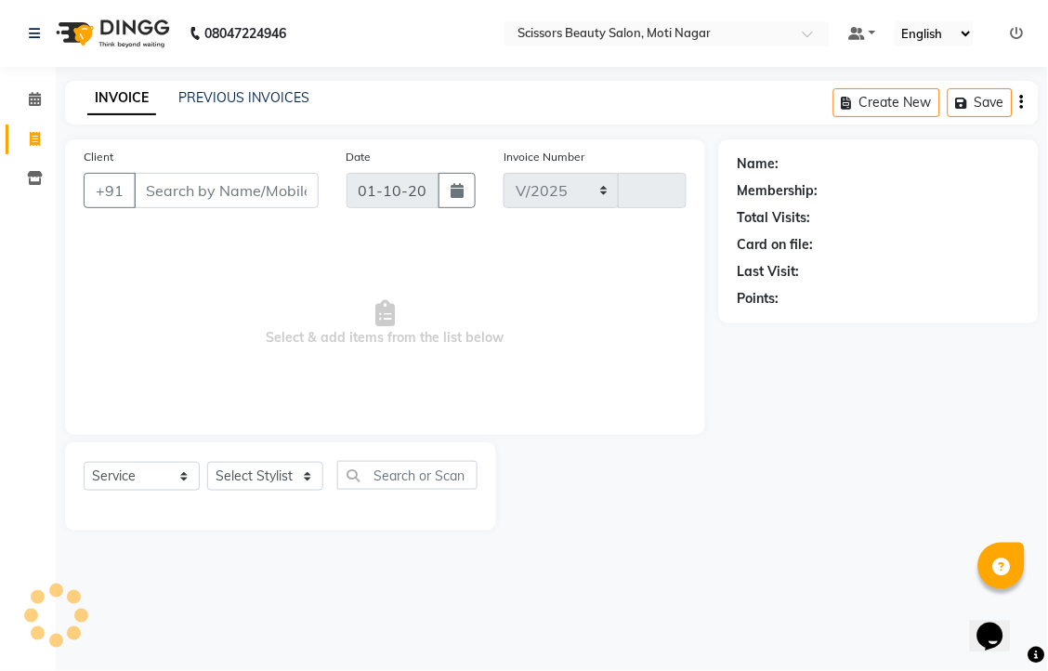
select select "7057"
type input "3805"
click at [243, 207] on input "Client" at bounding box center [226, 190] width 185 height 35
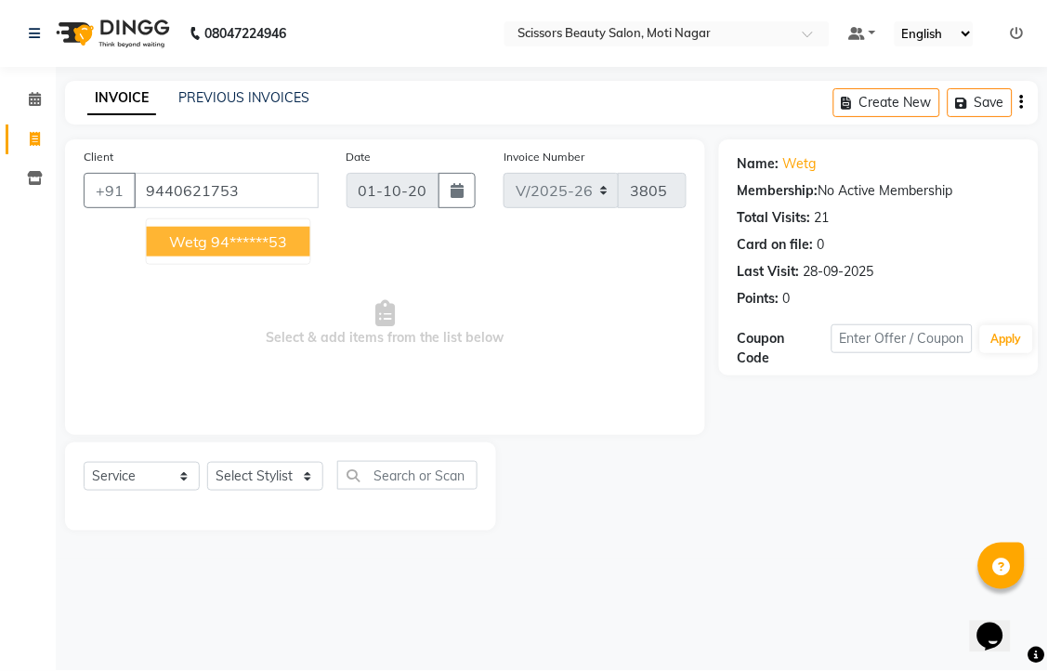
click at [256, 251] on ngb-highlight "94******53" at bounding box center [250, 241] width 76 height 19
type input "94******53"
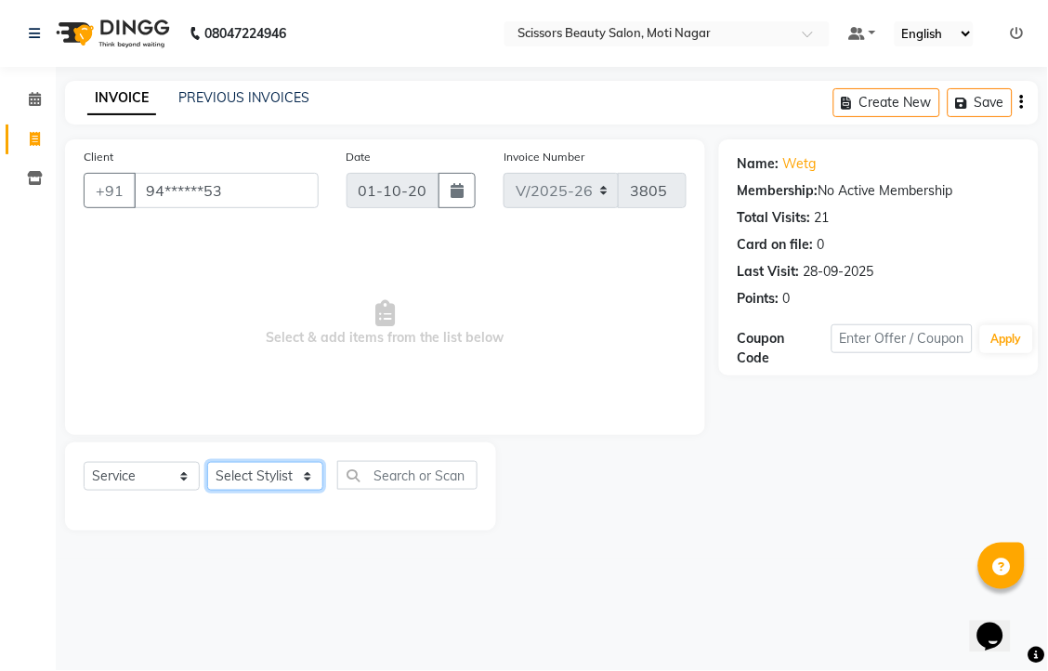
click at [263, 491] on select "Select Stylist Arman [PERSON_NAME] [PERSON_NAME] [PERSON_NAME] Sir Staff" at bounding box center [265, 476] width 116 height 29
select select "58456"
click at [214, 491] on select "Select Stylist Arman [PERSON_NAME] [PERSON_NAME] [PERSON_NAME] Sir Staff" at bounding box center [265, 476] width 116 height 29
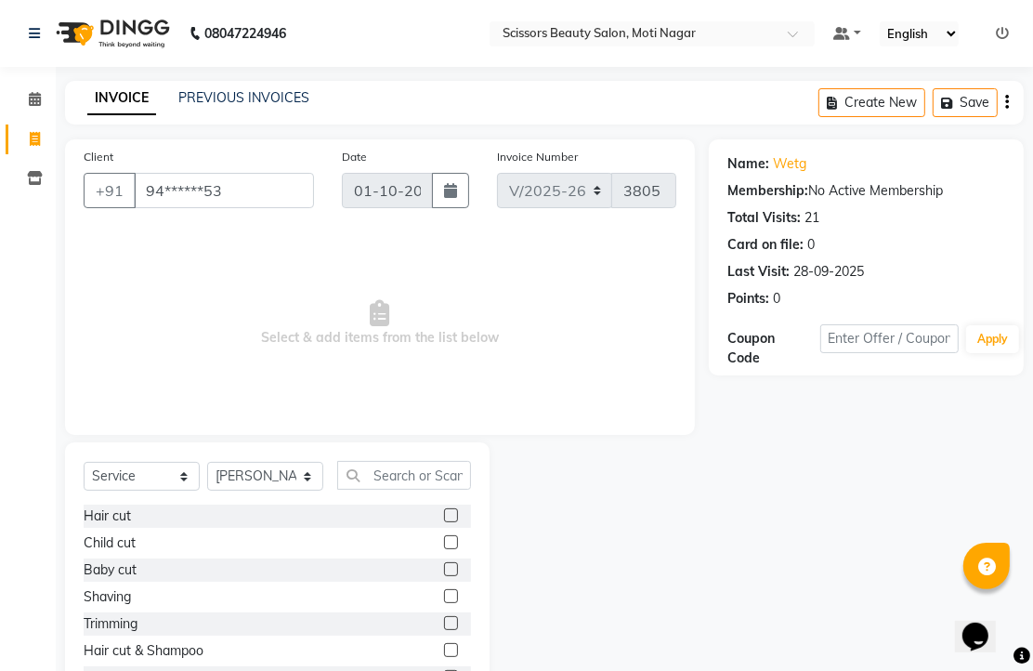
click at [444, 549] on label at bounding box center [451, 542] width 14 height 14
click at [444, 549] on input "checkbox" at bounding box center [450, 543] width 12 height 12
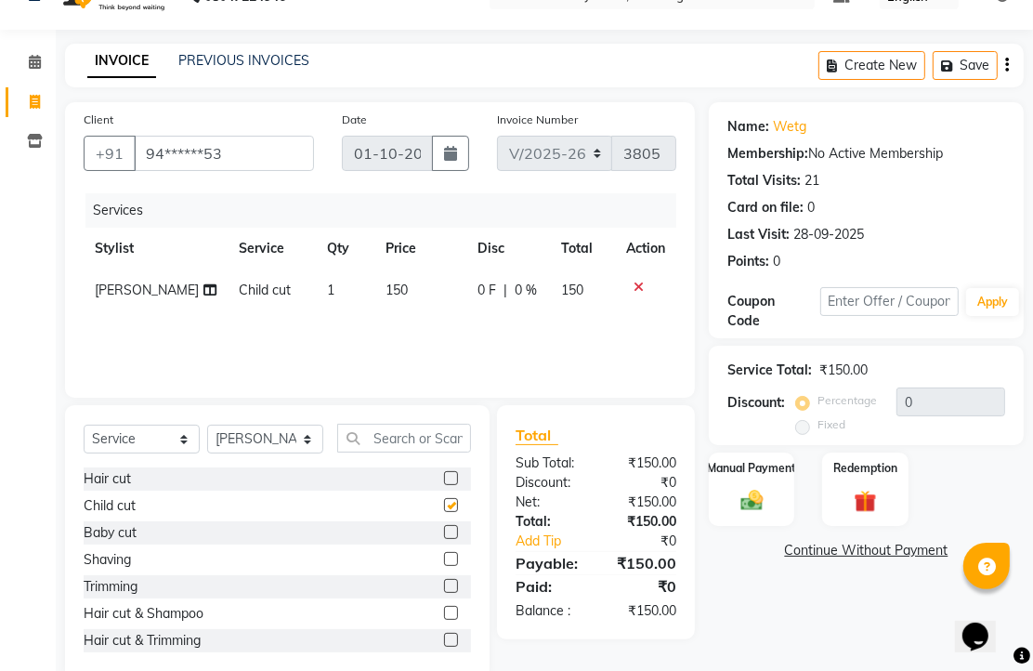
checkbox input "false"
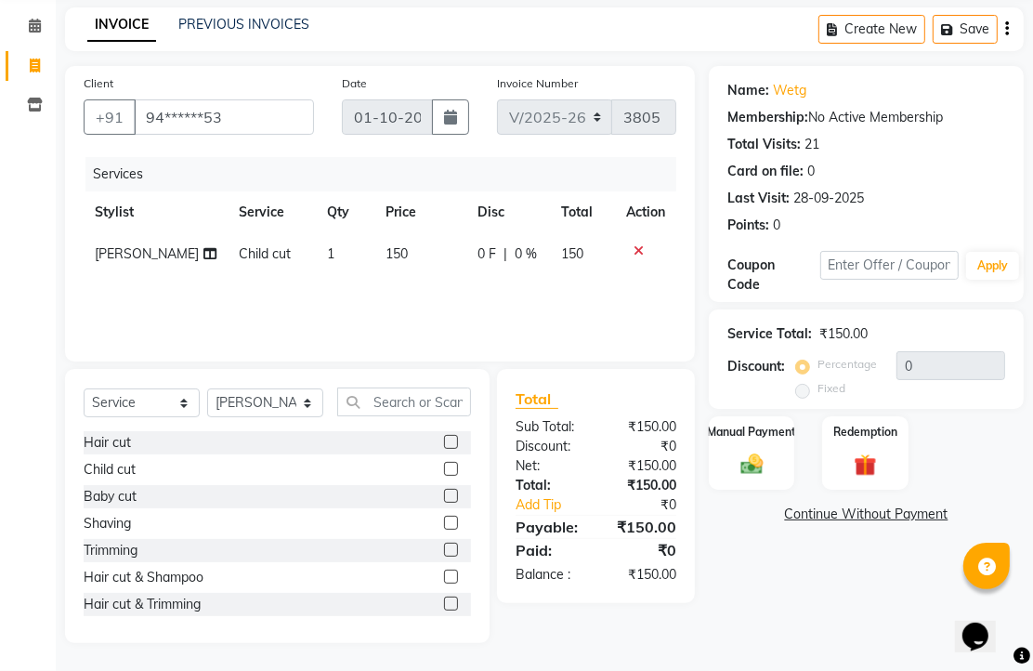
scroll to position [146, 0]
click at [754, 461] on img at bounding box center [752, 464] width 38 height 27
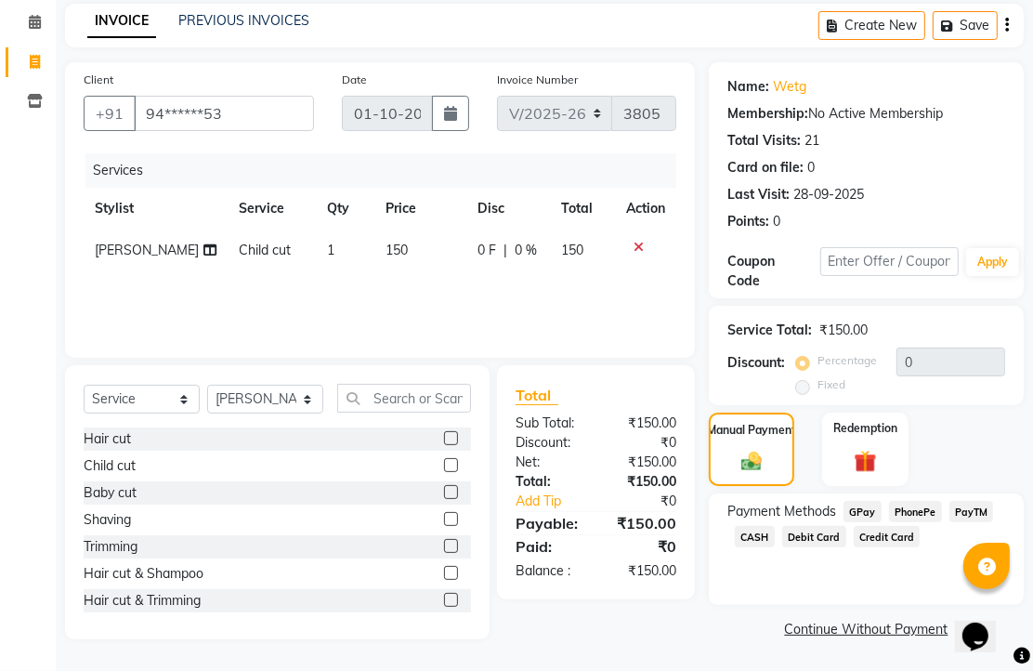
click at [775, 546] on span "CASH" at bounding box center [755, 536] width 40 height 21
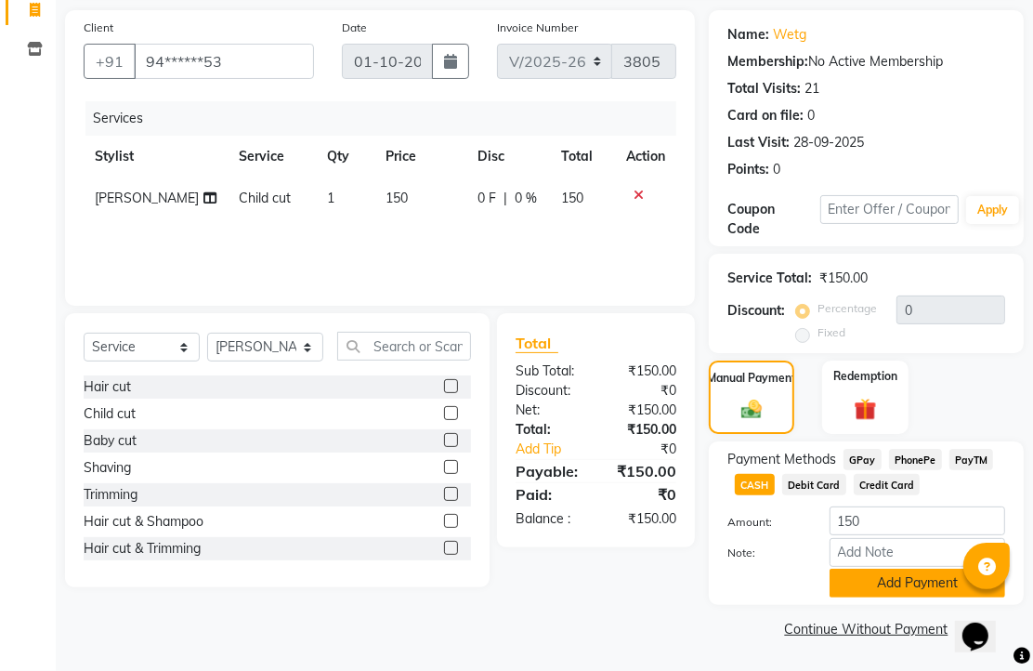
click at [849, 569] on button "Add Payment" at bounding box center [918, 583] width 176 height 29
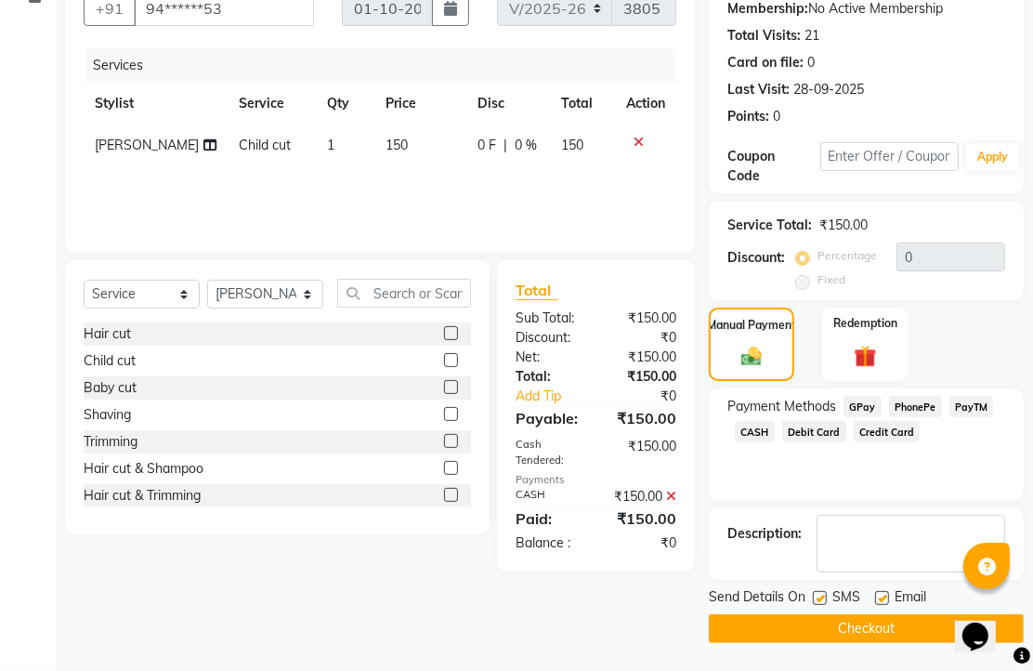
scroll to position [283, 0]
click at [889, 591] on label at bounding box center [882, 598] width 14 height 14
click at [888, 593] on input "checkbox" at bounding box center [881, 599] width 12 height 12
checkbox input "false"
click at [886, 614] on button "Checkout" at bounding box center [866, 628] width 315 height 29
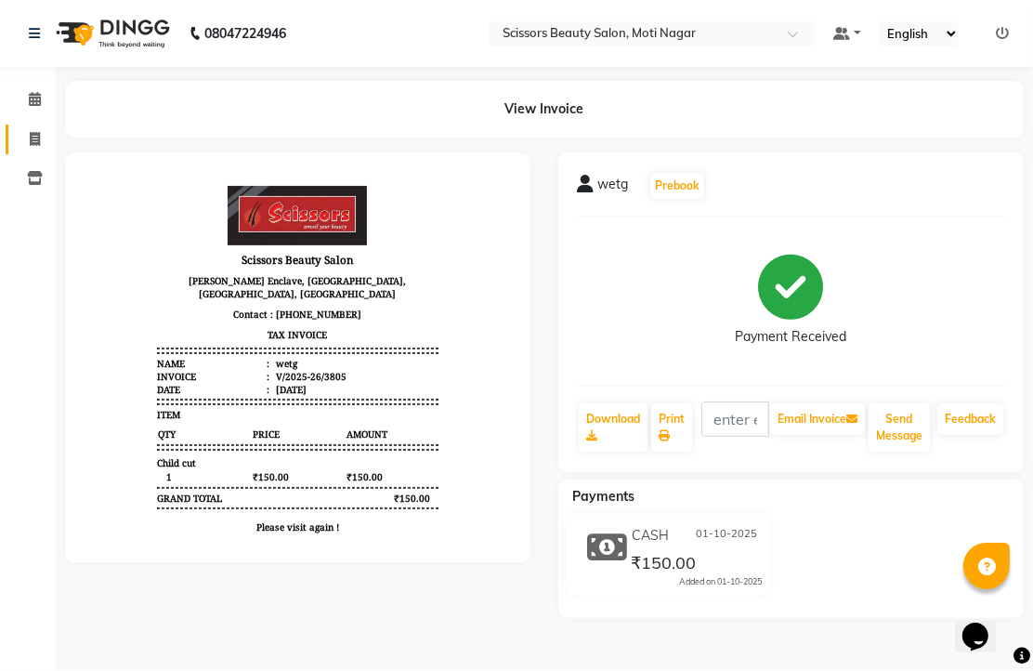
click at [29, 125] on li "Invoice" at bounding box center [28, 140] width 56 height 40
click at [30, 129] on span at bounding box center [35, 139] width 33 height 21
select select "service"
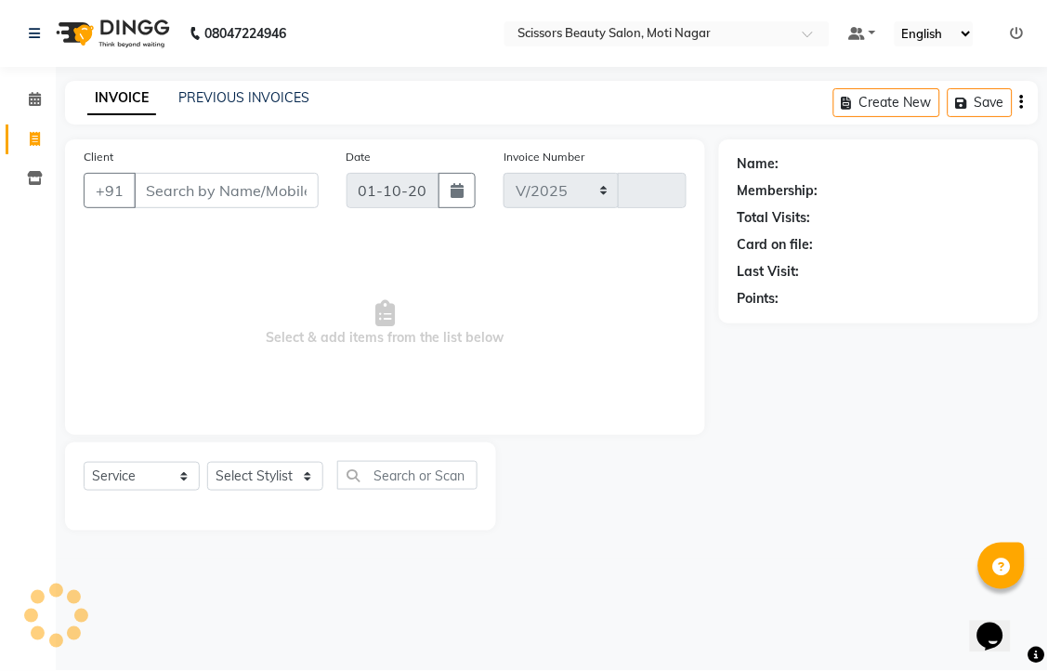
select select "7057"
type input "3806"
click at [171, 208] on input "Client" at bounding box center [226, 190] width 185 height 35
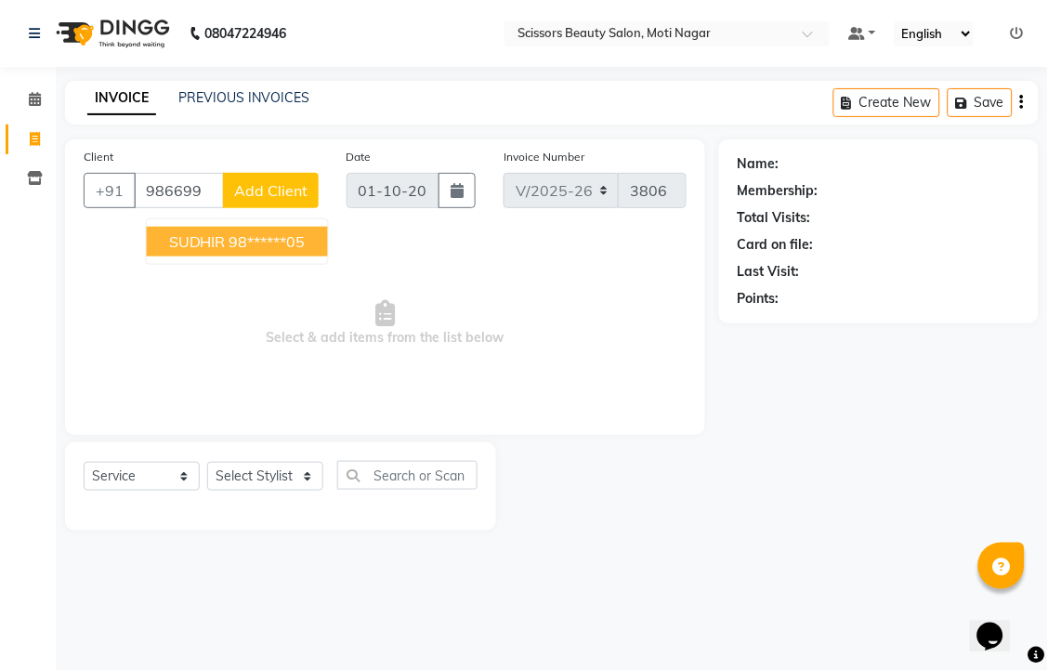
click at [272, 251] on ngb-highlight "98******05" at bounding box center [268, 241] width 76 height 19
type input "98******05"
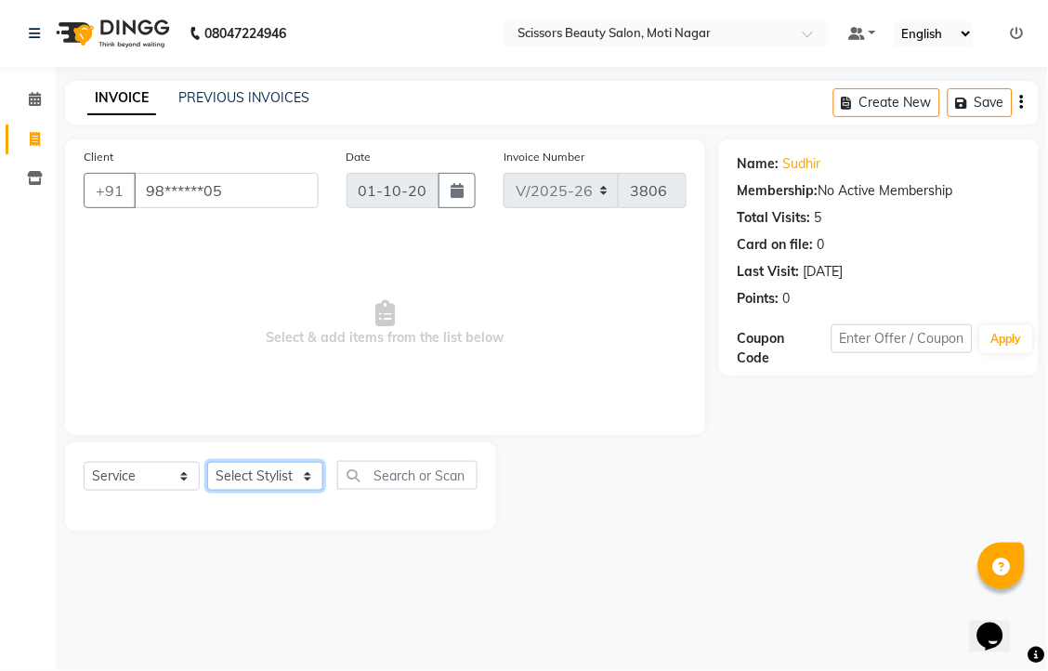
drag, startPoint x: 297, startPoint y: 525, endPoint x: 297, endPoint y: 506, distance: 18.6
click at [297, 491] on select "Select Stylist Arman [PERSON_NAME] [PERSON_NAME] [PERSON_NAME] Sir Staff" at bounding box center [265, 476] width 116 height 29
select select "81450"
click at [214, 491] on select "Select Stylist Arman [PERSON_NAME] [PERSON_NAME] [PERSON_NAME] Sir Staff" at bounding box center [265, 476] width 116 height 29
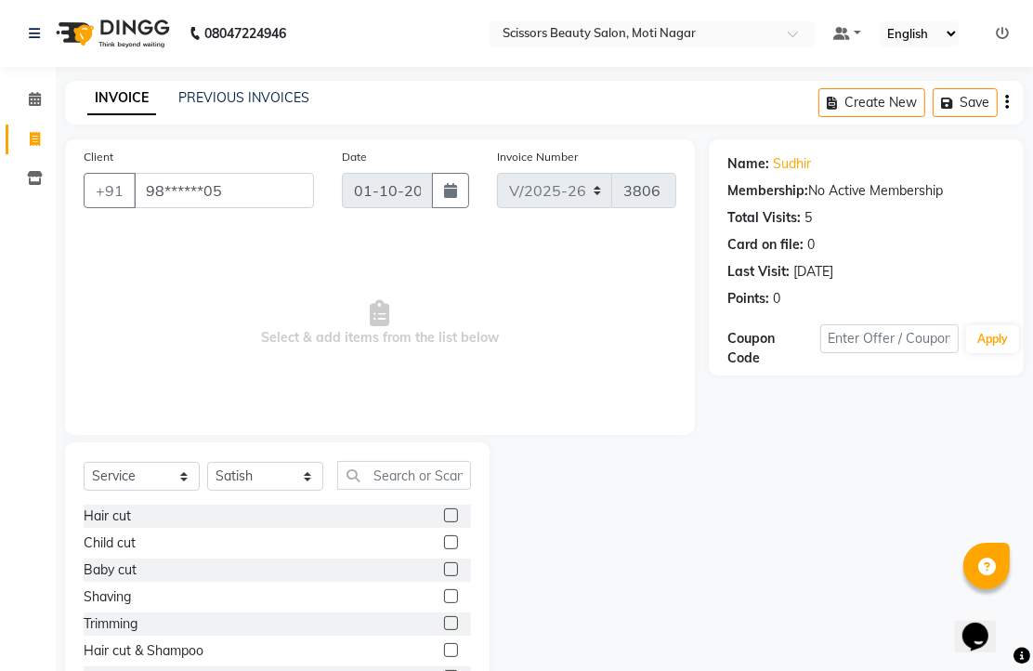
click at [444, 522] on label at bounding box center [451, 515] width 14 height 14
click at [444, 522] on input "checkbox" at bounding box center [450, 516] width 12 height 12
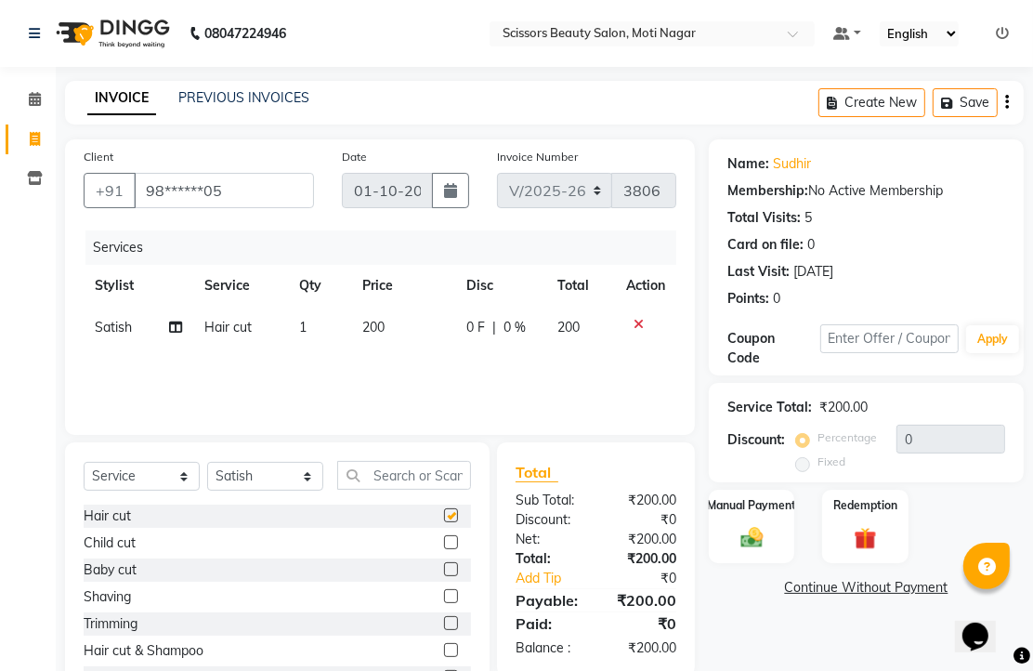
checkbox input "false"
click at [745, 551] on img at bounding box center [752, 537] width 38 height 27
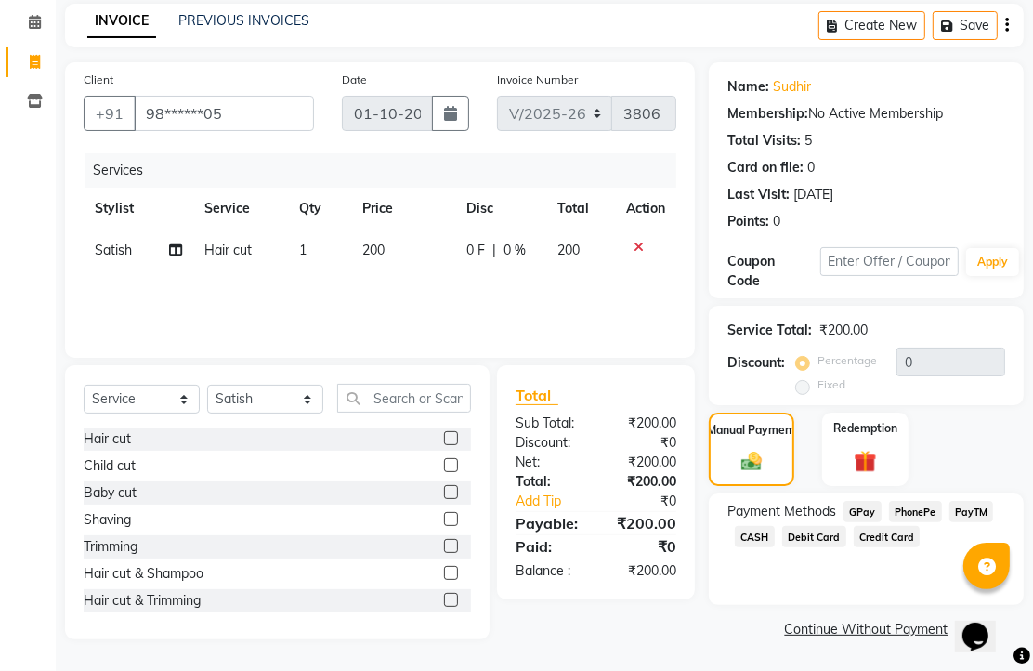
scroll to position [151, 0]
click at [907, 505] on span "PhonePe" at bounding box center [915, 511] width 53 height 21
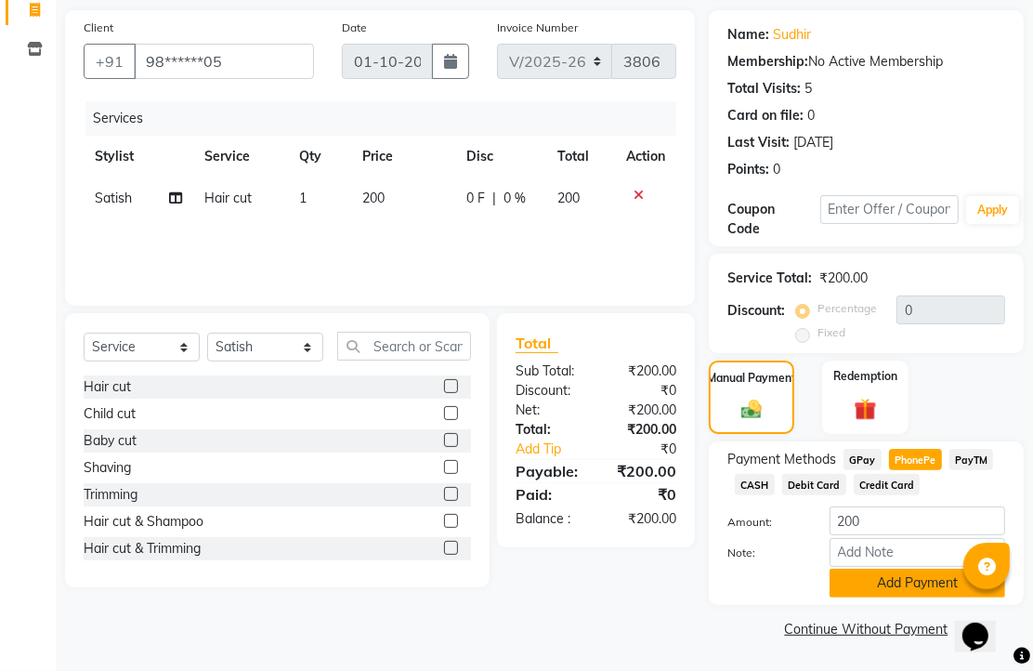
click at [879, 569] on button "Add Payment" at bounding box center [918, 583] width 176 height 29
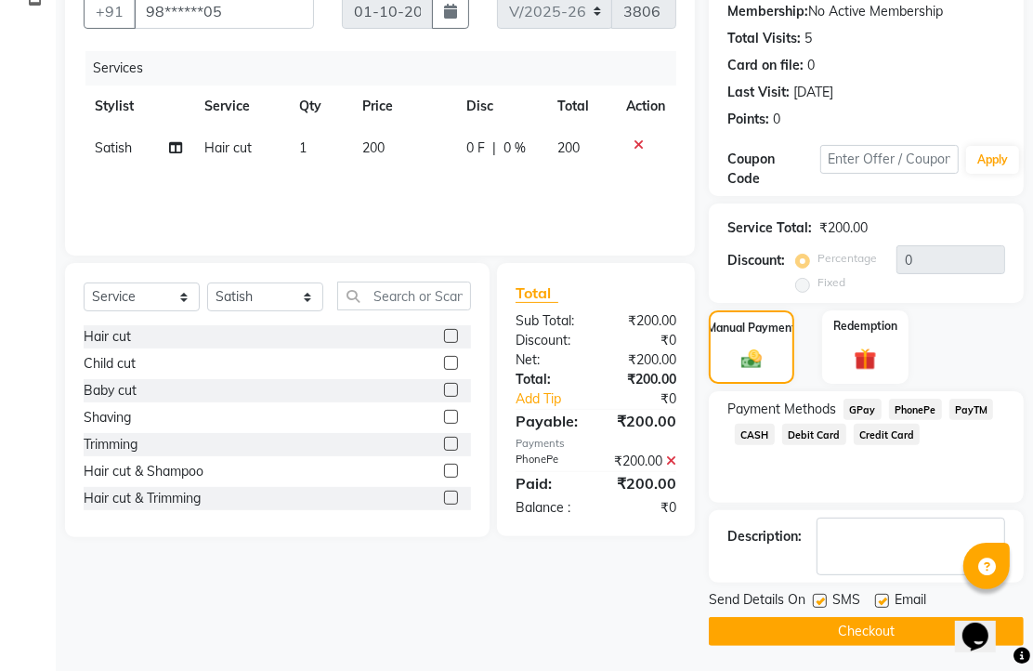
scroll to position [283, 0]
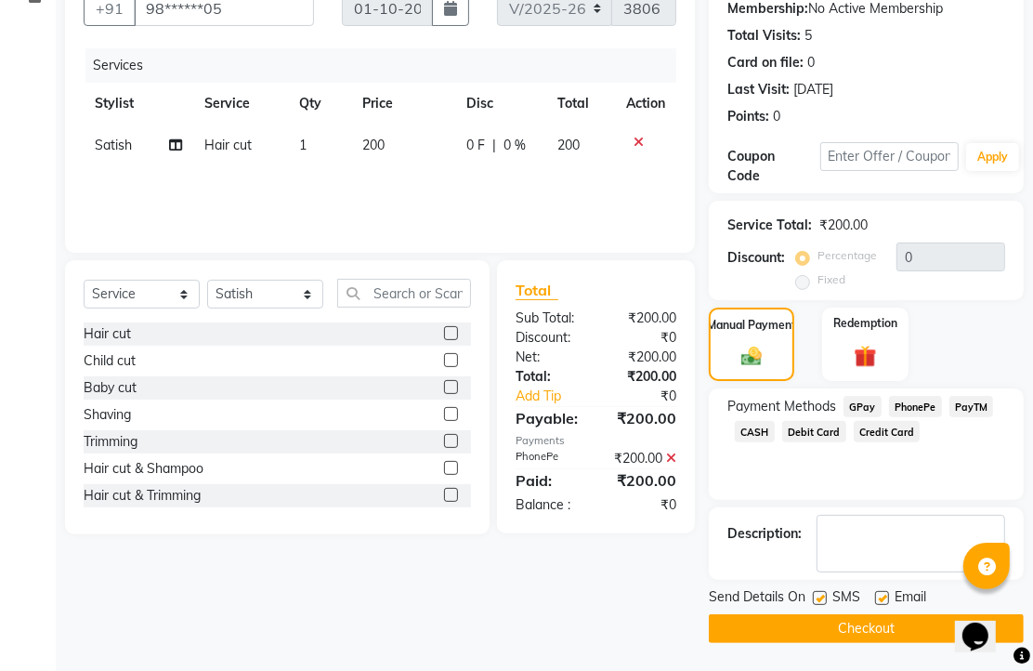
click at [901, 591] on div "Email" at bounding box center [908, 598] width 66 height 23
click at [892, 623] on button "Checkout" at bounding box center [866, 628] width 315 height 29
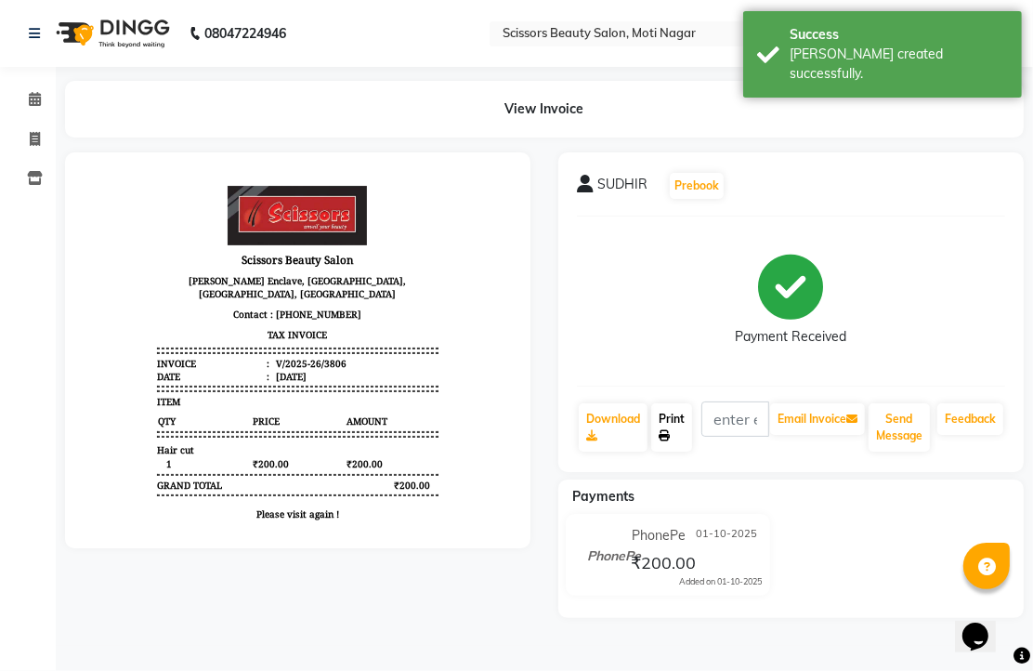
click at [691, 452] on link "Print" at bounding box center [671, 427] width 41 height 48
